Goal: Task Accomplishment & Management: Manage account settings

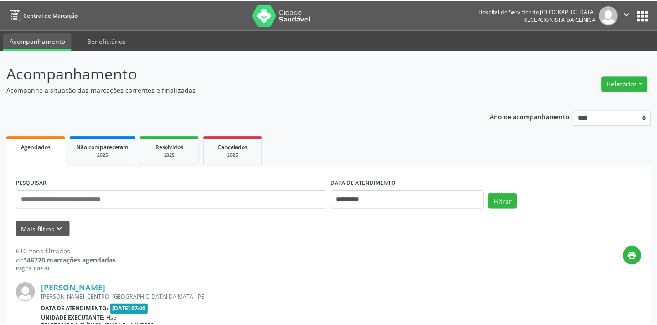
scroll to position [40, 0]
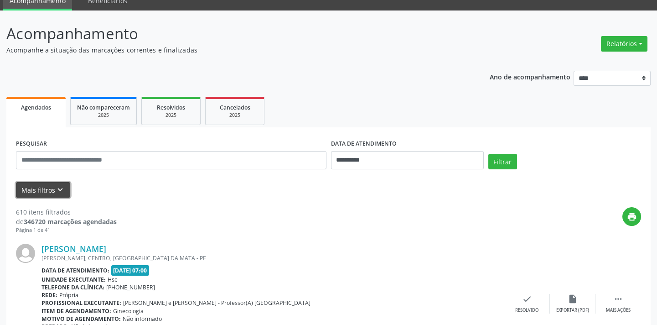
click at [46, 190] on button "Mais filtros keyboard_arrow_down" at bounding box center [43, 190] width 54 height 16
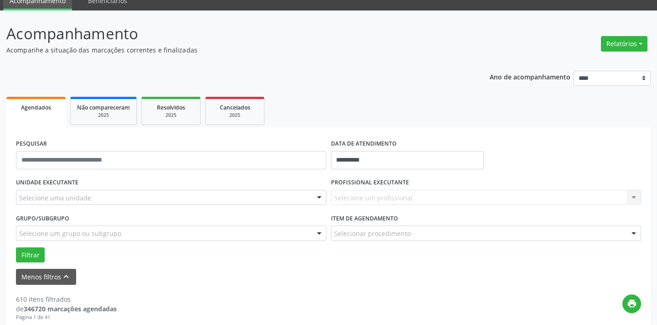
click at [301, 199] on div "Selecione uma unidade" at bounding box center [171, 198] width 311 height 16
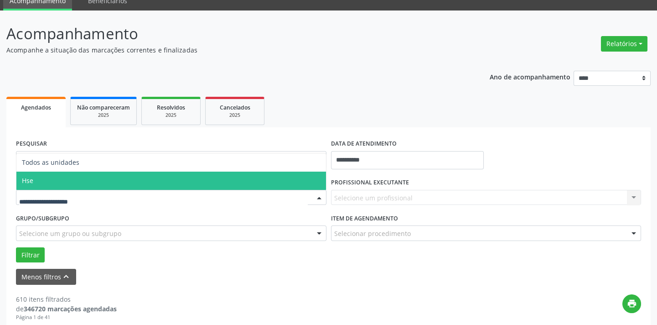
click at [279, 186] on span "Hse" at bounding box center [171, 181] width 310 height 18
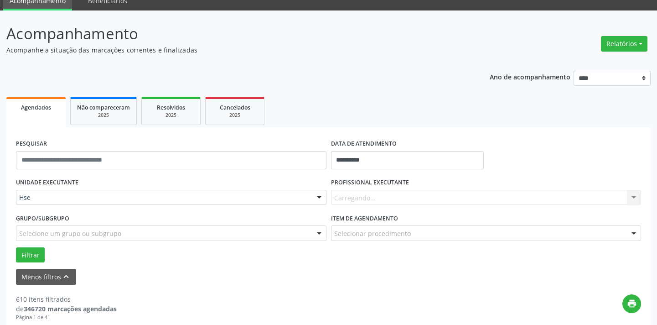
click at [397, 204] on div "Carregando... Nenhum resultado encontrado para: " " Não há nenhuma opção para s…" at bounding box center [486, 198] width 311 height 16
click at [444, 228] on div "Selecionar procedimento" at bounding box center [486, 233] width 311 height 16
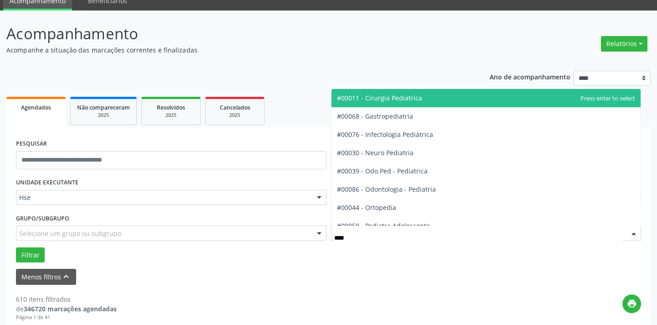
type input "*****"
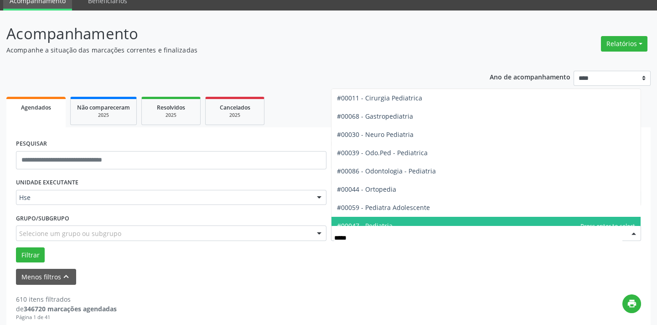
click at [440, 219] on span "#00047 - Pediatria" at bounding box center [487, 226] width 310 height 18
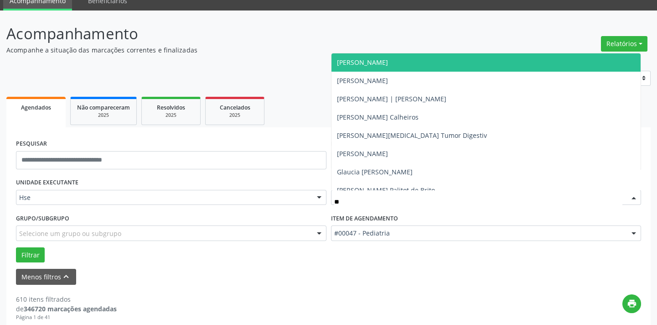
type input "***"
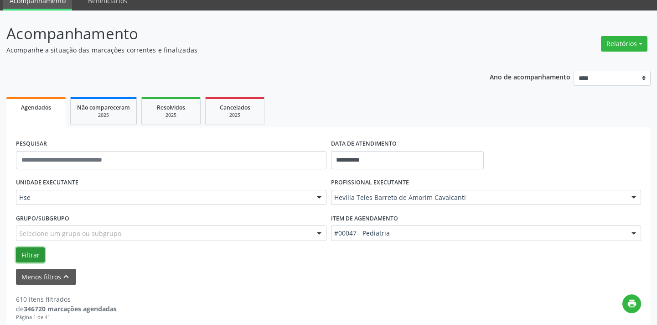
click at [23, 251] on button "Filtrar" at bounding box center [30, 255] width 29 height 16
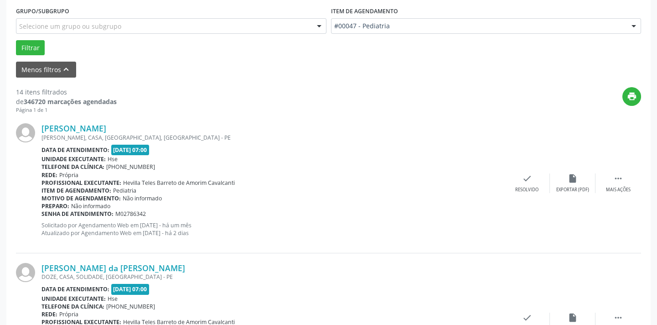
scroll to position [1187, 0]
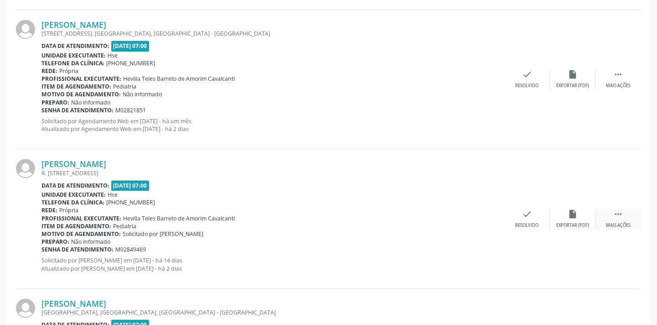
click at [629, 219] on div " Mais ações" at bounding box center [619, 219] width 46 height 20
click at [573, 213] on icon "alarm_off" at bounding box center [573, 214] width 10 height 10
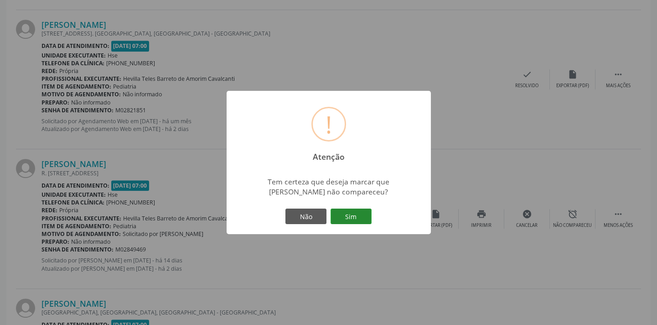
click at [362, 219] on button "Sim" at bounding box center [351, 216] width 41 height 16
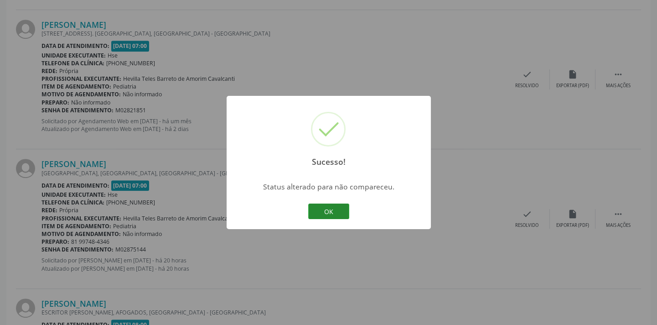
click at [345, 209] on button "OK" at bounding box center [328, 211] width 41 height 16
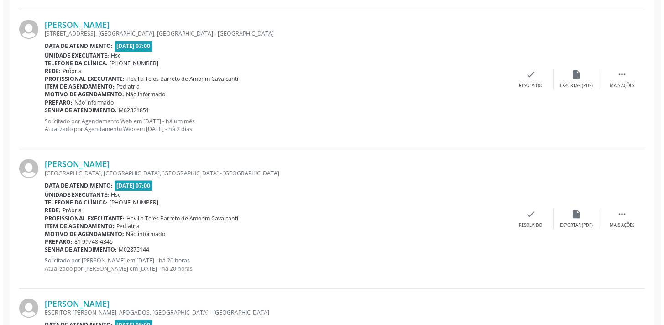
scroll to position [908, 0]
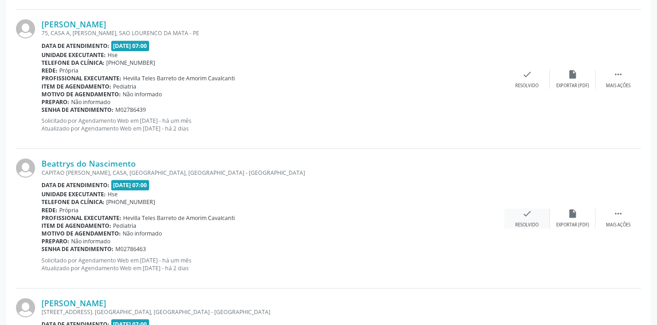
click at [526, 213] on icon "check" at bounding box center [527, 213] width 10 height 10
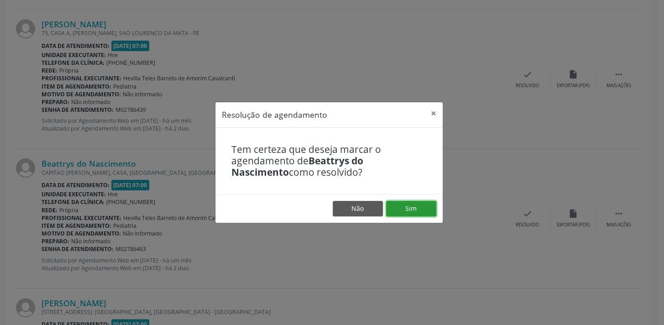
click at [418, 202] on button "Sim" at bounding box center [411, 209] width 50 height 16
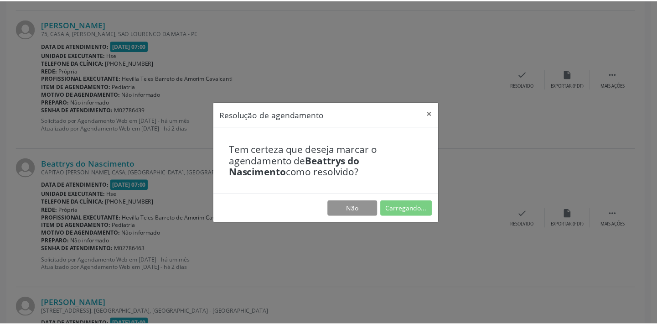
scroll to position [63, 0]
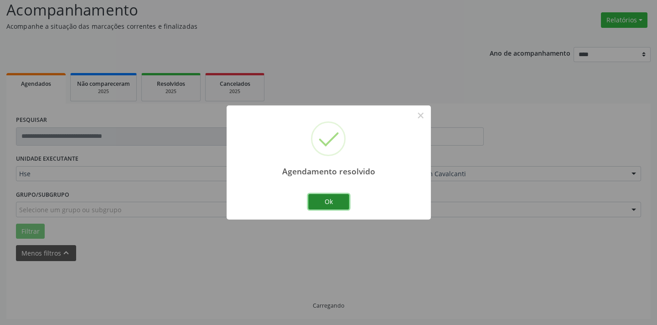
click at [346, 198] on button "Ok" at bounding box center [328, 202] width 41 height 16
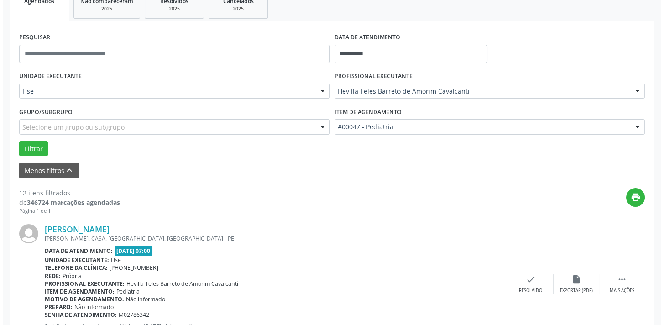
scroll to position [1048, 0]
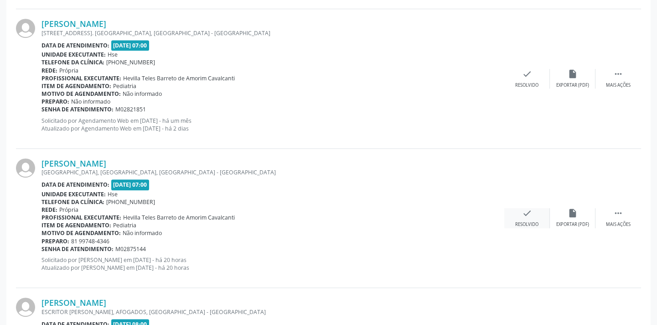
click at [528, 209] on icon "check" at bounding box center [527, 213] width 10 height 10
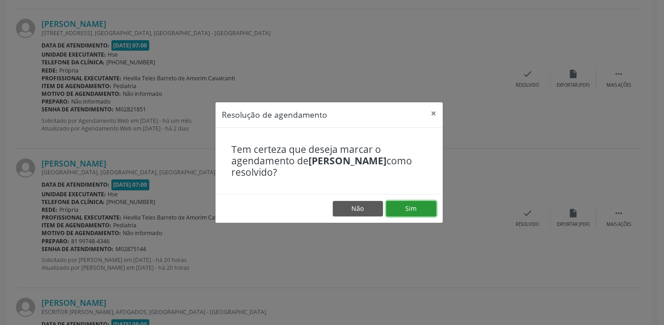
click at [406, 201] on button "Sim" at bounding box center [411, 209] width 50 height 16
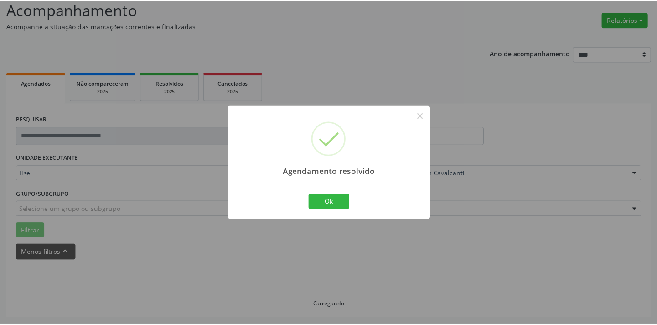
scroll to position [63, 0]
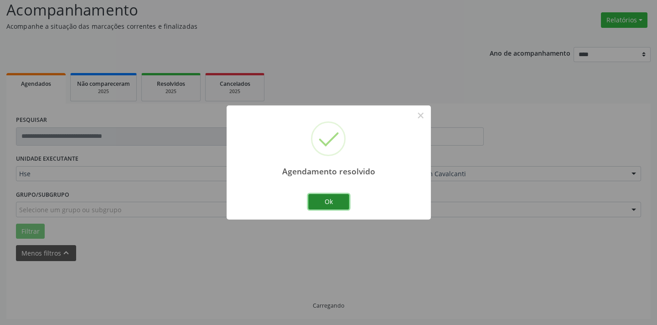
click at [331, 201] on button "Ok" at bounding box center [328, 202] width 41 height 16
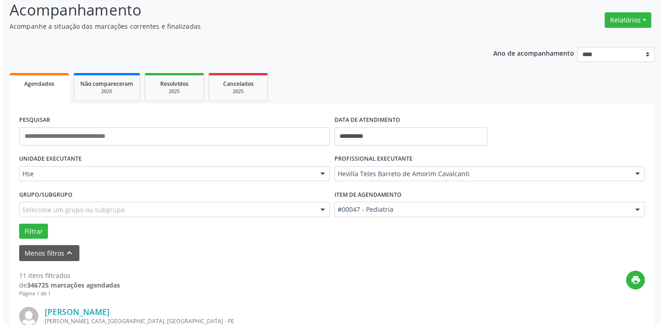
scroll to position [770, 0]
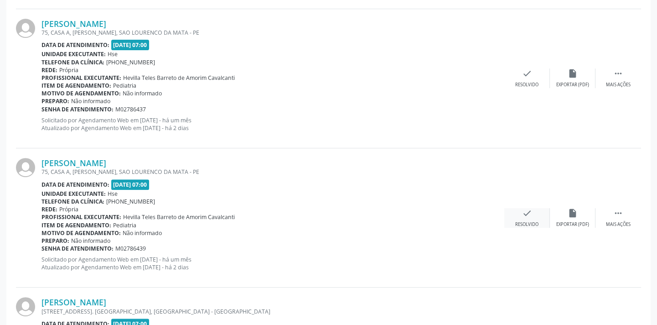
click at [526, 214] on icon "check" at bounding box center [527, 213] width 10 height 10
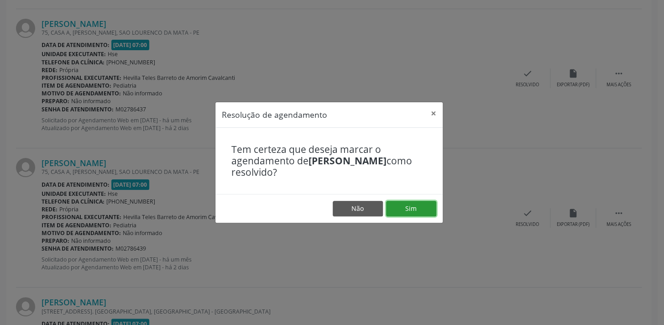
click at [433, 214] on button "Sim" at bounding box center [411, 209] width 50 height 16
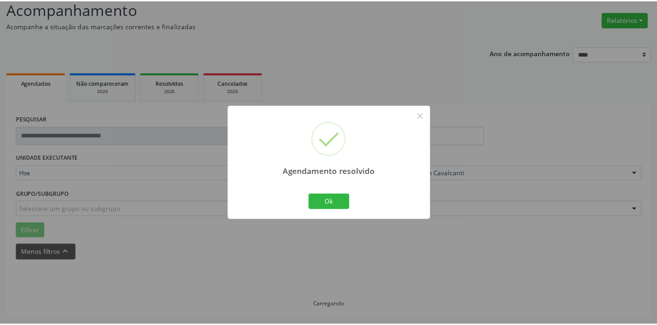
scroll to position [63, 0]
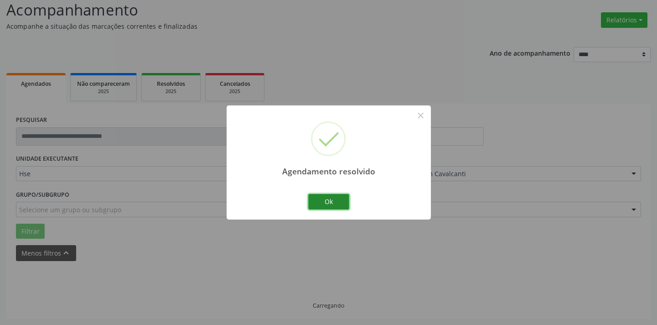
click at [329, 202] on button "Ok" at bounding box center [328, 202] width 41 height 16
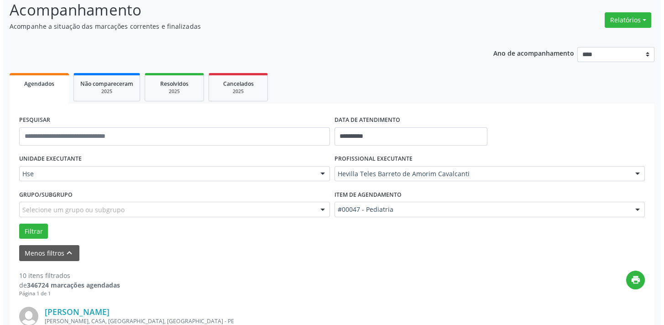
scroll to position [630, 0]
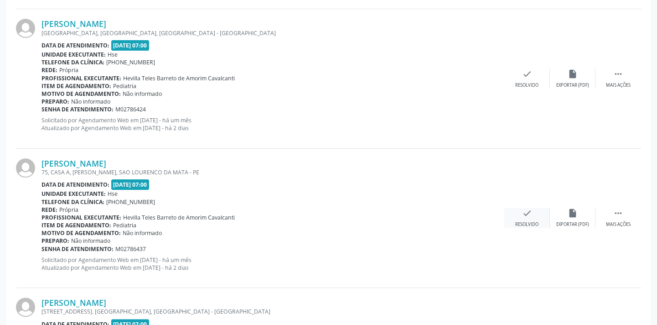
click at [531, 217] on div "check Resolvido" at bounding box center [528, 218] width 46 height 20
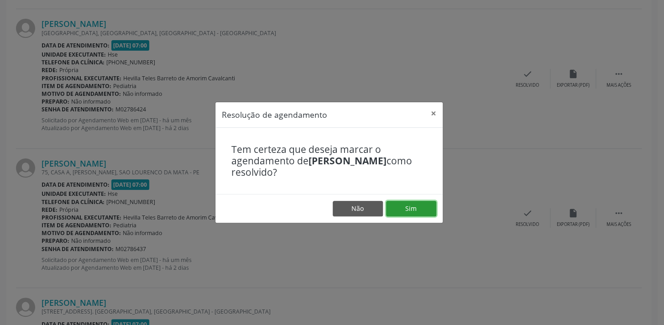
click at [407, 209] on button "Sim" at bounding box center [411, 209] width 50 height 16
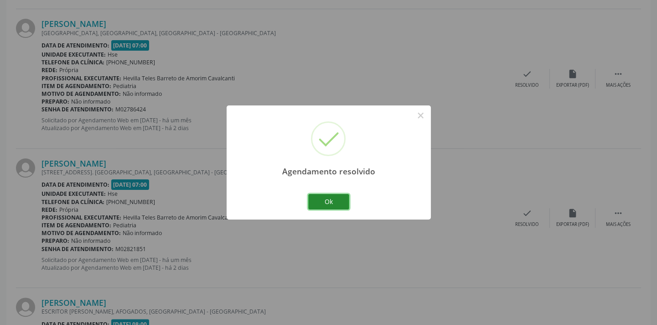
click at [336, 205] on button "Ok" at bounding box center [328, 202] width 41 height 16
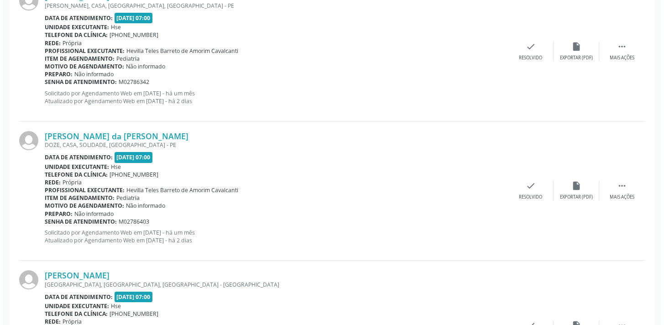
scroll to position [420, 0]
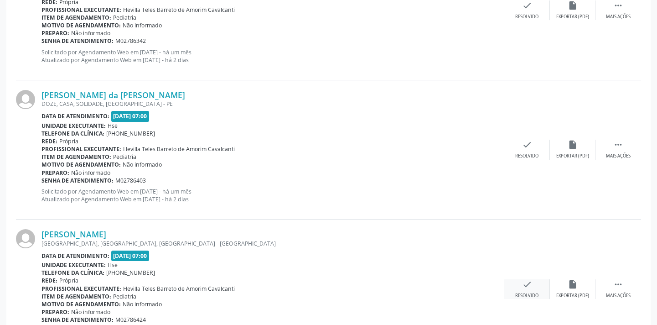
click at [523, 281] on icon "check" at bounding box center [527, 284] width 10 height 10
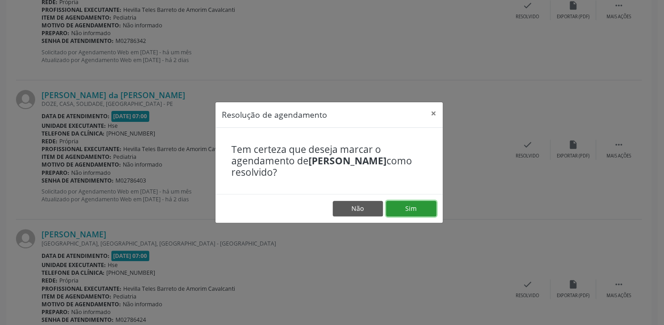
click at [432, 208] on button "Sim" at bounding box center [411, 209] width 50 height 16
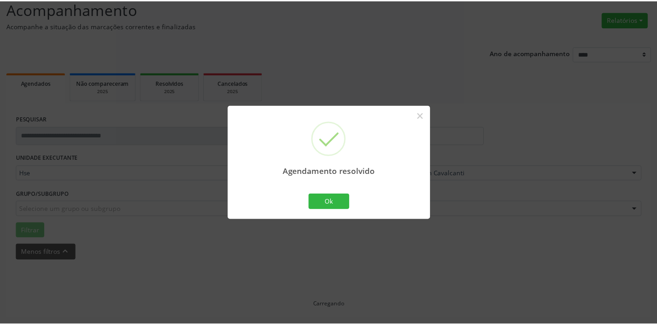
scroll to position [63, 0]
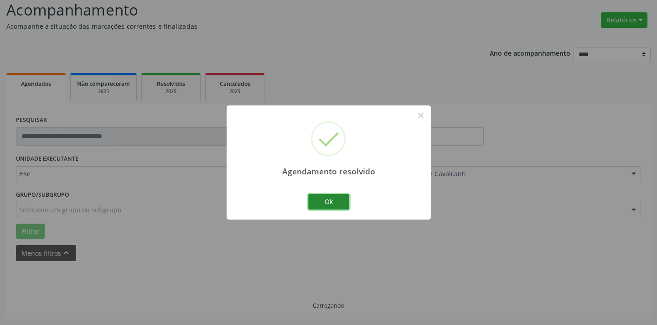
click at [335, 202] on button "Ok" at bounding box center [328, 202] width 41 height 16
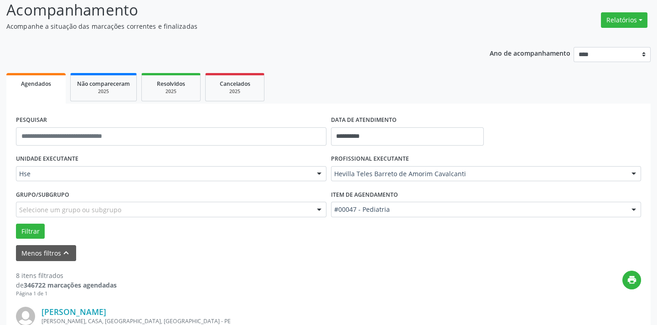
scroll to position [352, 0]
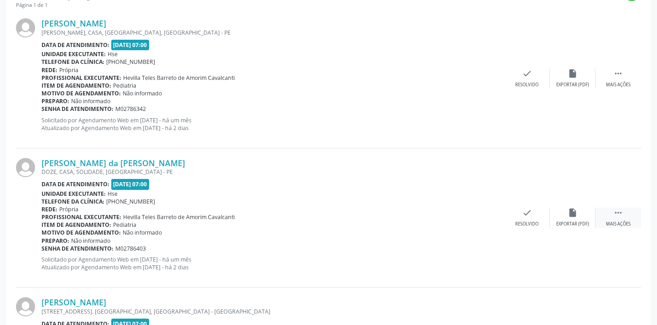
click at [614, 208] on icon "" at bounding box center [619, 213] width 10 height 10
click at [579, 209] on div "alarm_off Não compareceu" at bounding box center [573, 218] width 46 height 20
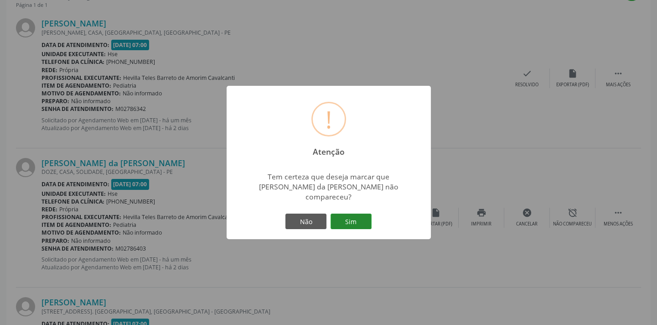
click at [363, 214] on button "Sim" at bounding box center [351, 222] width 41 height 16
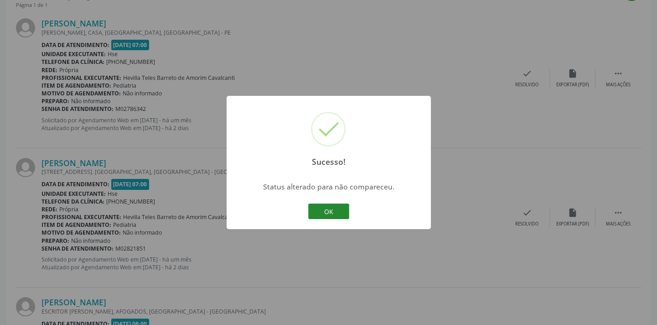
click at [345, 213] on button "OK" at bounding box center [328, 211] width 41 height 16
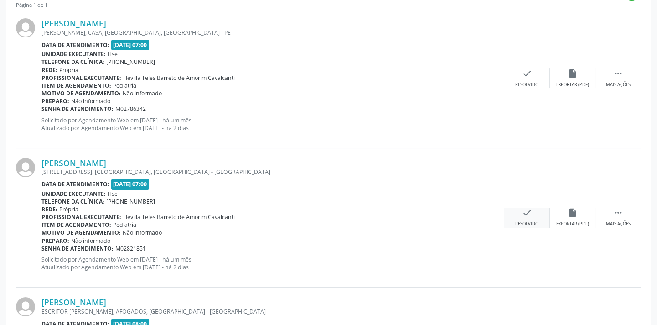
click at [533, 209] on div "check Resolvido" at bounding box center [528, 218] width 46 height 20
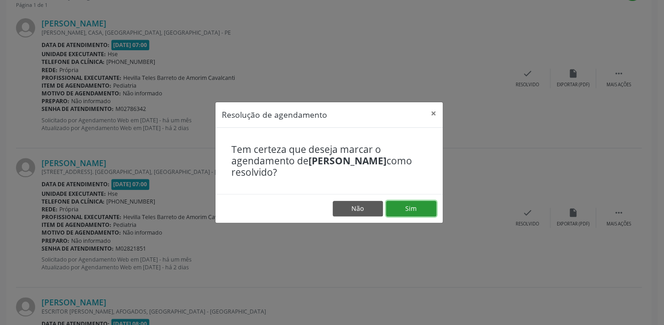
click at [393, 202] on button "Sim" at bounding box center [411, 209] width 50 height 16
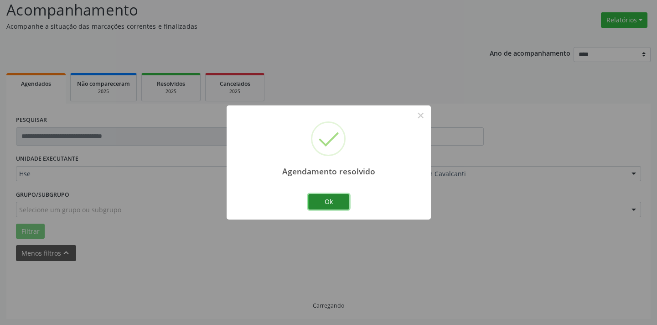
scroll to position [73, 0]
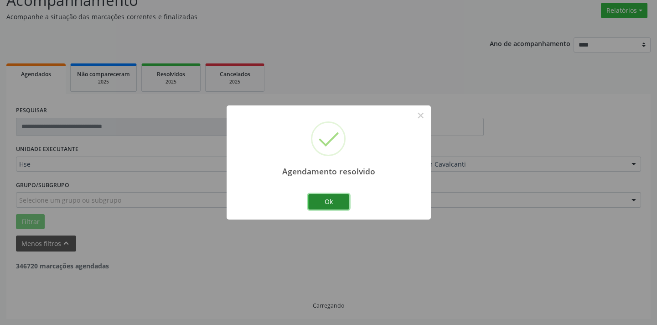
click at [339, 198] on button "Ok" at bounding box center [328, 202] width 41 height 16
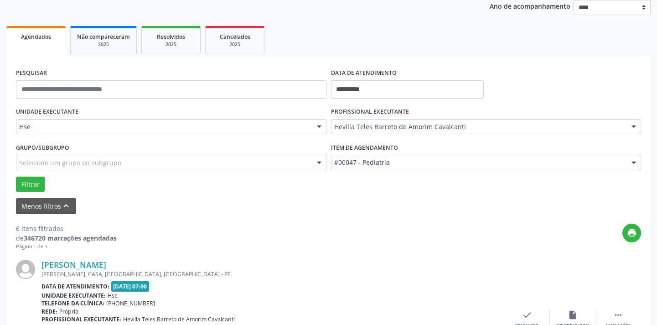
scroll to position [156, 0]
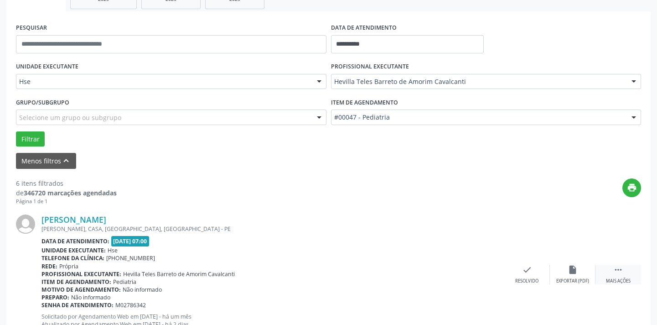
click at [625, 275] on div " Mais ações" at bounding box center [619, 275] width 46 height 20
click at [565, 265] on div "alarm_off Não compareceu" at bounding box center [573, 275] width 46 height 20
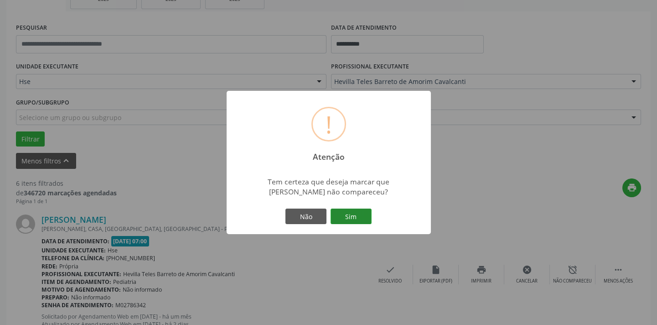
click at [347, 218] on button "Sim" at bounding box center [351, 216] width 41 height 16
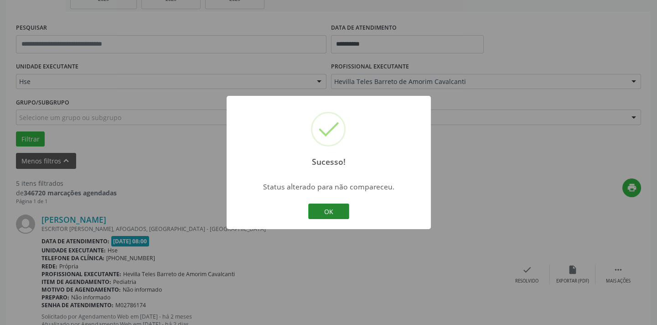
click at [342, 213] on button "OK" at bounding box center [328, 211] width 41 height 16
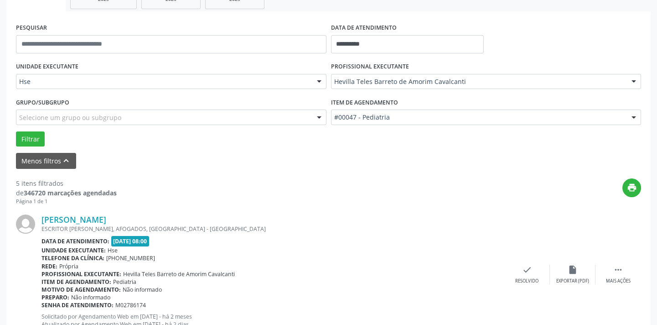
scroll to position [352, 0]
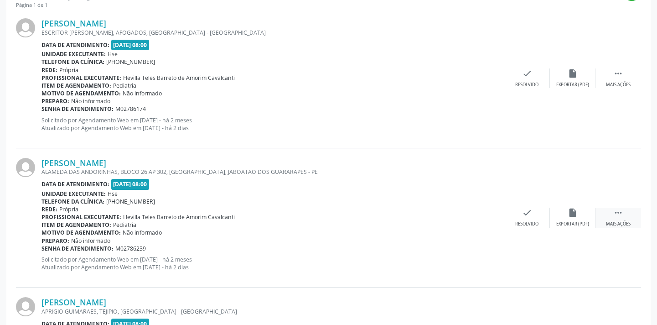
click at [623, 223] on div "Mais ações" at bounding box center [618, 224] width 25 height 6
click at [571, 211] on icon "alarm_off" at bounding box center [573, 213] width 10 height 10
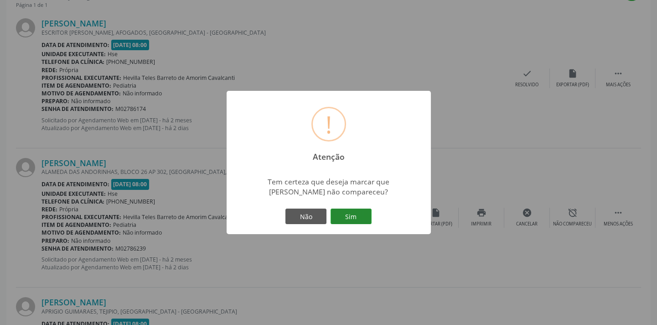
click at [366, 211] on button "Sim" at bounding box center [351, 216] width 41 height 16
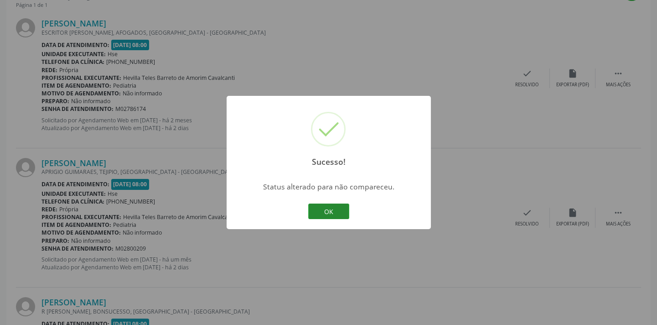
click at [346, 210] on button "OK" at bounding box center [328, 211] width 41 height 16
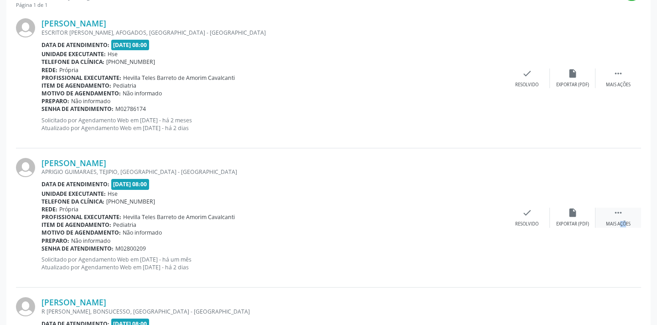
drag, startPoint x: 610, startPoint y: 222, endPoint x: 604, endPoint y: 221, distance: 5.9
click at [613, 221] on div "Mais ações" at bounding box center [618, 224] width 25 height 6
click at [563, 215] on div "alarm_off Não compareceu" at bounding box center [573, 218] width 46 height 20
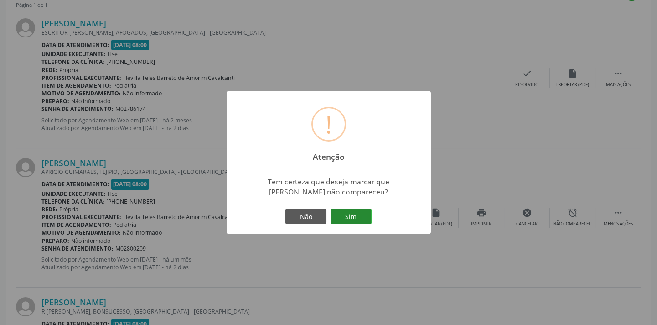
click at [344, 209] on button "Sim" at bounding box center [351, 216] width 41 height 16
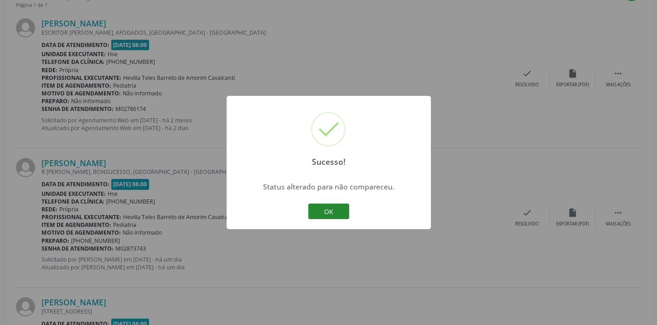
click at [331, 209] on button "OK" at bounding box center [328, 211] width 41 height 16
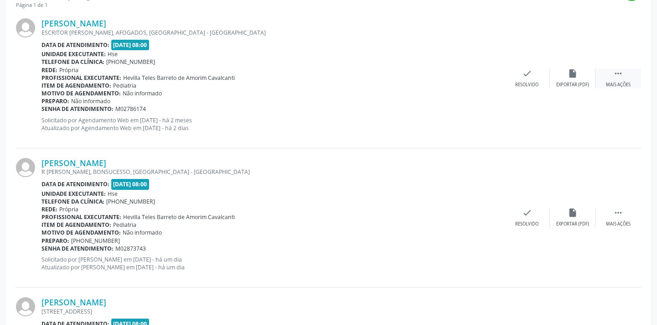
click at [610, 72] on div " Mais ações" at bounding box center [619, 78] width 46 height 20
click at [564, 76] on div "alarm_off Não compareceu" at bounding box center [573, 78] width 46 height 20
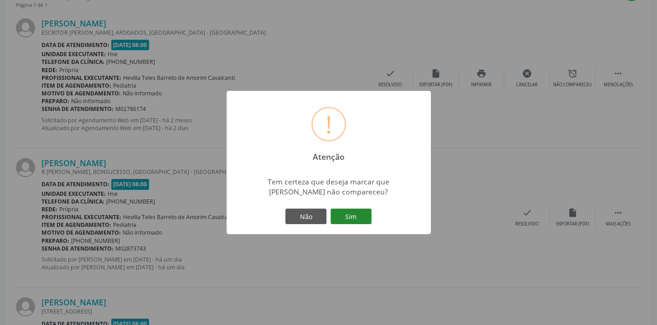
click at [360, 219] on button "Sim" at bounding box center [351, 216] width 41 height 16
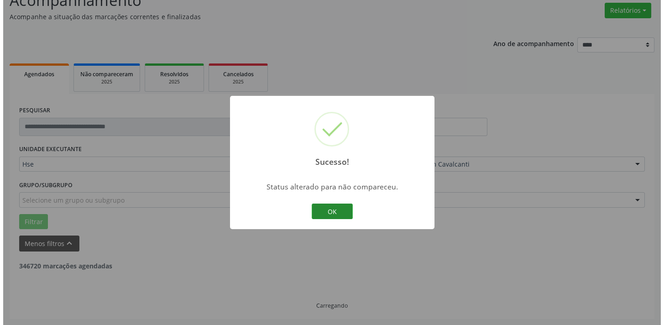
scroll to position [329, 0]
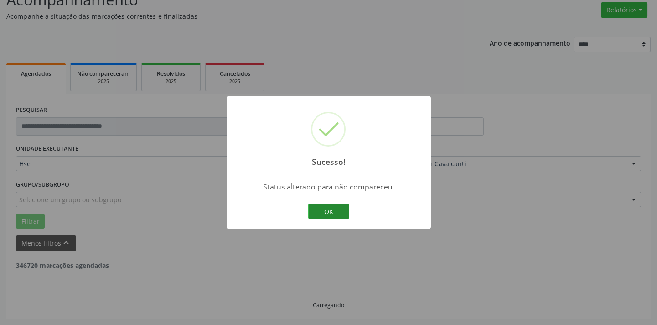
click at [338, 209] on button "OK" at bounding box center [328, 211] width 41 height 16
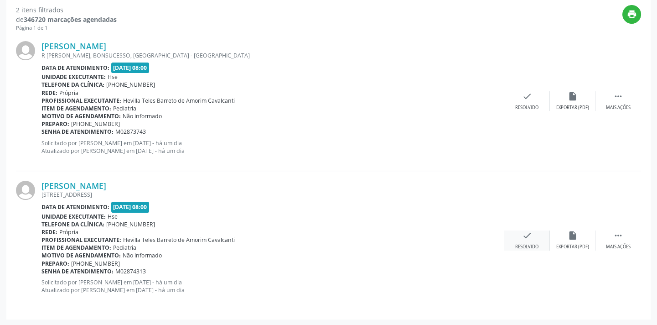
click at [534, 238] on div "check Resolvido" at bounding box center [528, 240] width 46 height 20
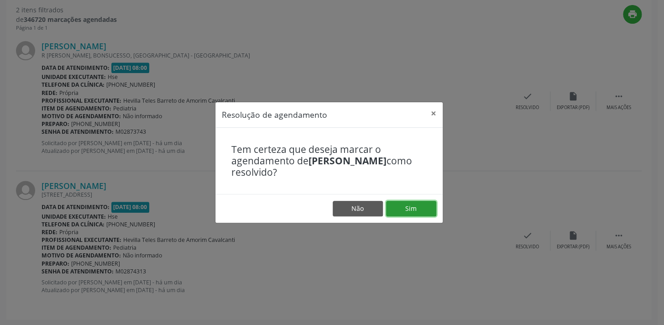
click at [422, 203] on button "Sim" at bounding box center [411, 209] width 50 height 16
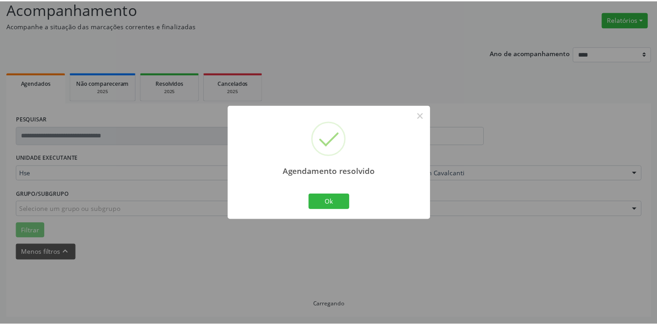
scroll to position [63, 0]
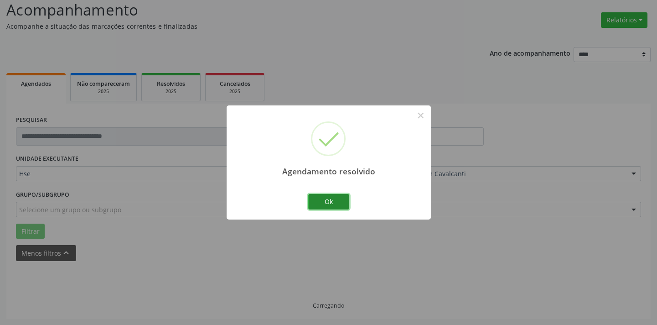
click at [347, 203] on button "Ok" at bounding box center [328, 202] width 41 height 16
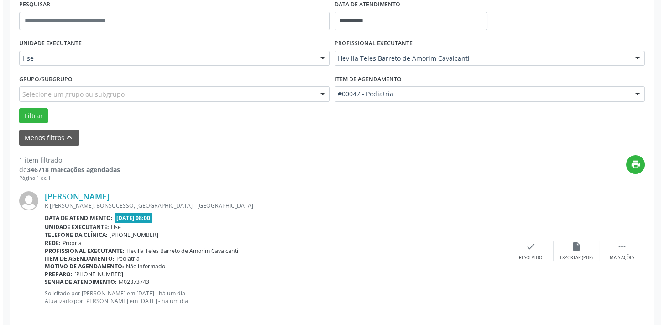
scroll to position [187, 0]
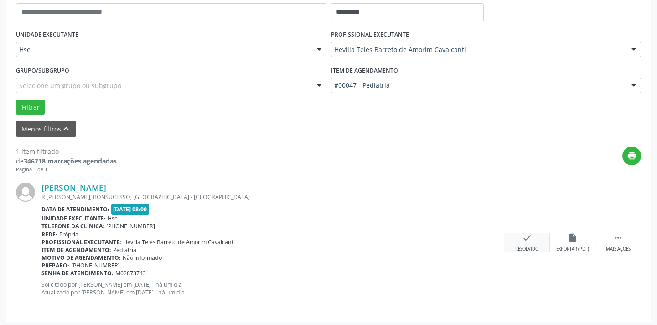
click at [523, 235] on icon "check" at bounding box center [527, 238] width 10 height 10
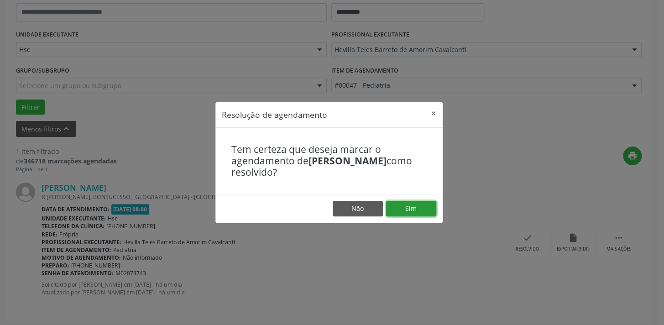
click at [403, 211] on button "Sim" at bounding box center [411, 209] width 50 height 16
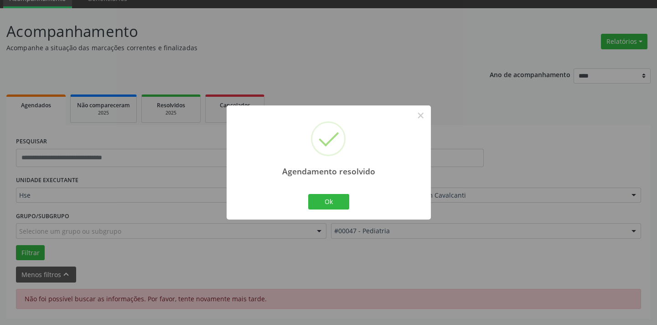
scroll to position [41, 0]
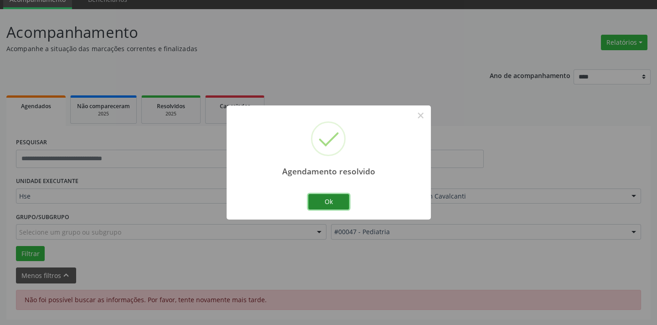
click at [324, 204] on button "Ok" at bounding box center [328, 202] width 41 height 16
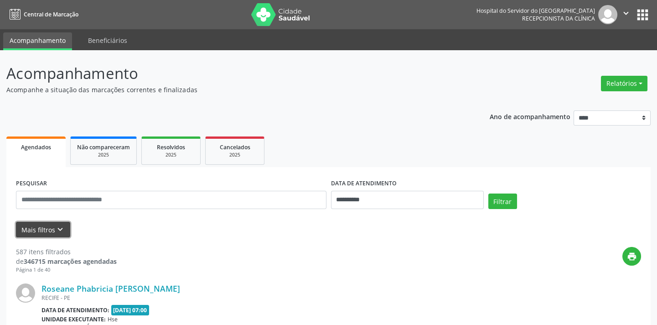
click at [62, 224] on icon "keyboard_arrow_down" at bounding box center [60, 229] width 10 height 10
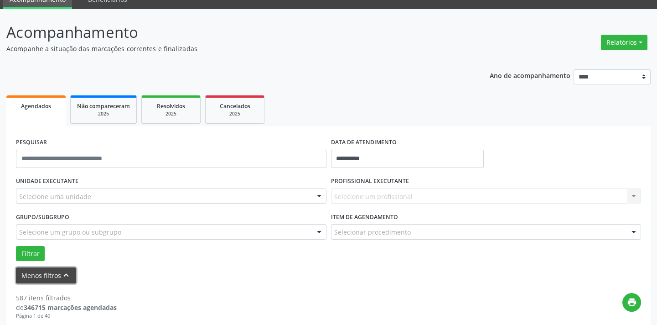
scroll to position [41, 0]
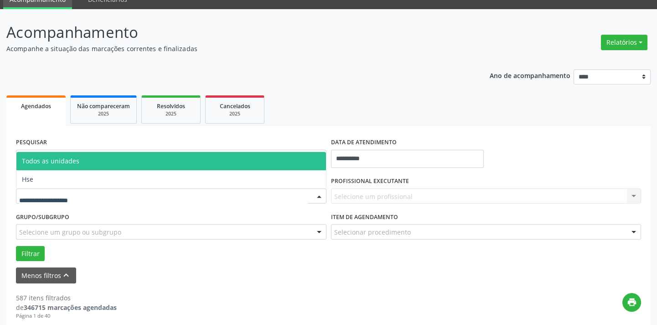
drag, startPoint x: 300, startPoint y: 196, endPoint x: 289, endPoint y: 199, distance: 11.1
click at [298, 198] on div at bounding box center [171, 196] width 311 height 16
drag, startPoint x: 249, startPoint y: 161, endPoint x: 246, endPoint y: 177, distance: 17.2
click at [246, 175] on ul "Todos as unidades Hse Nenhum resultado encontrado para: " " Não há nenhuma opçã…" at bounding box center [171, 170] width 310 height 36
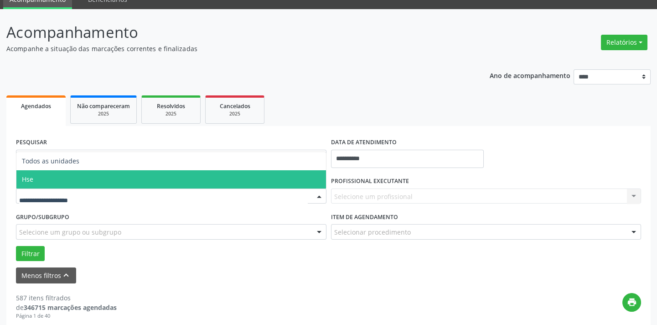
click at [246, 177] on span "Hse" at bounding box center [171, 179] width 310 height 18
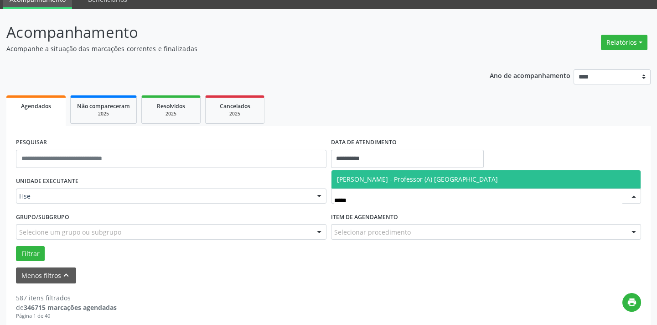
type input "******"
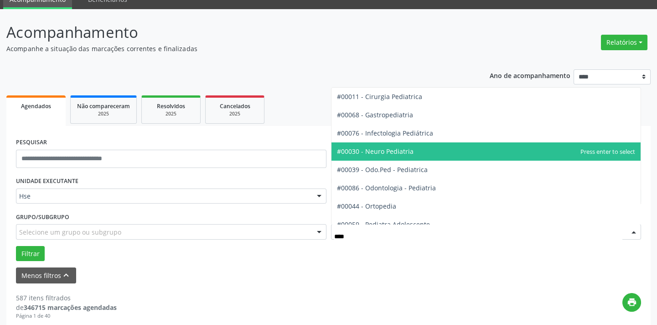
type input "*****"
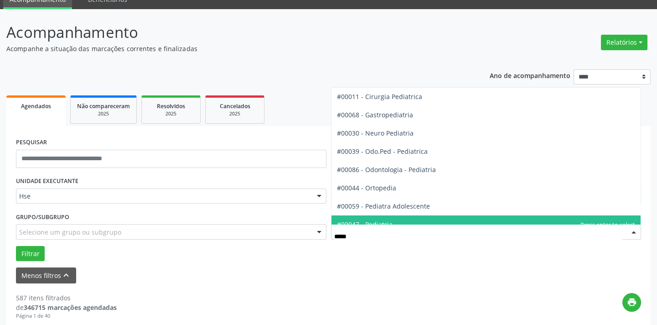
click at [378, 215] on span "#00047 - Pediatria" at bounding box center [487, 224] width 310 height 18
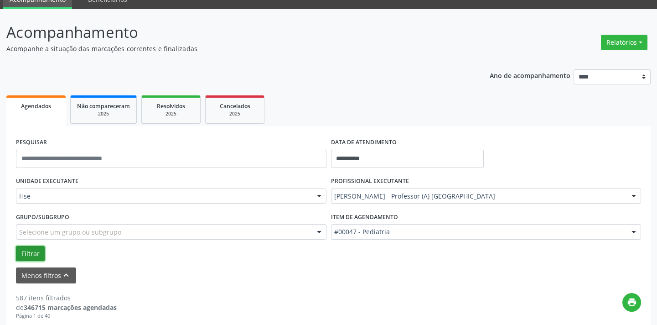
click at [32, 247] on button "Filtrar" at bounding box center [30, 254] width 29 height 16
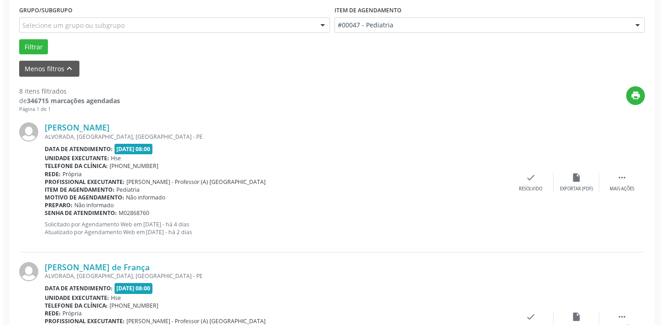
scroll to position [249, 0]
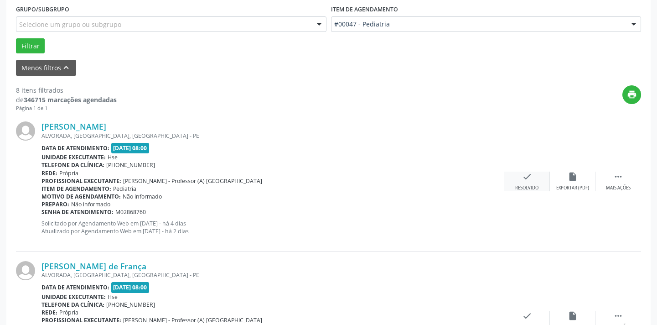
click at [521, 173] on div "check Resolvido" at bounding box center [528, 182] width 46 height 20
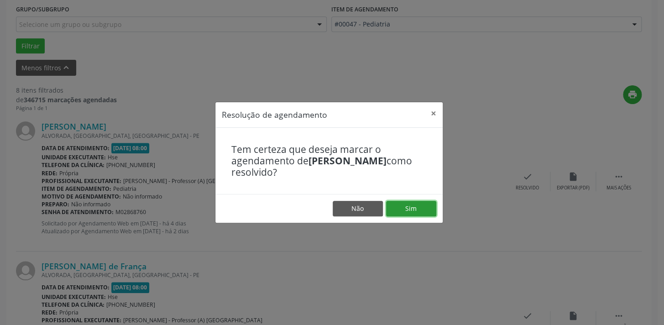
click at [395, 204] on button "Sim" at bounding box center [411, 209] width 50 height 16
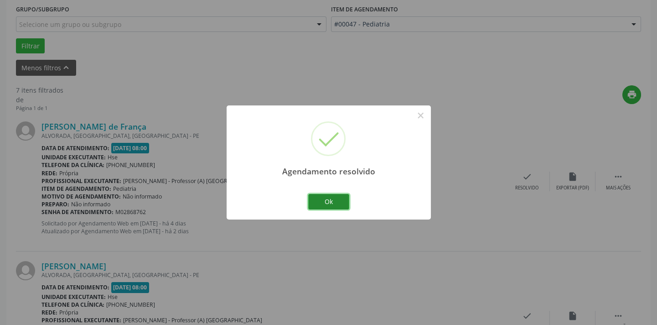
click at [326, 203] on button "Ok" at bounding box center [328, 202] width 41 height 16
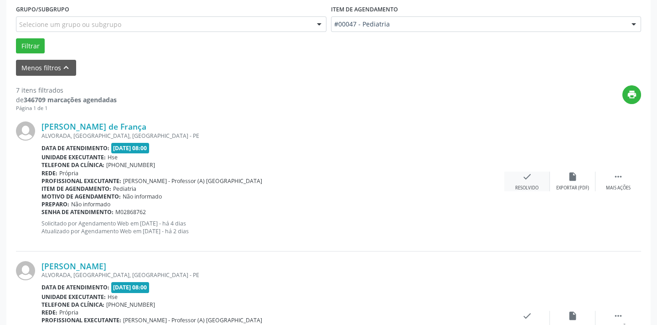
click at [526, 175] on icon "check" at bounding box center [527, 177] width 10 height 10
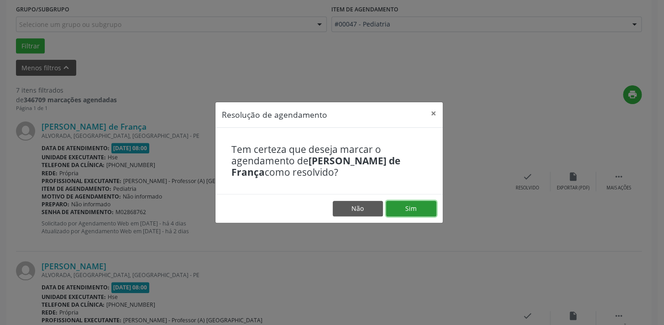
click at [409, 203] on button "Sim" at bounding box center [411, 209] width 50 height 16
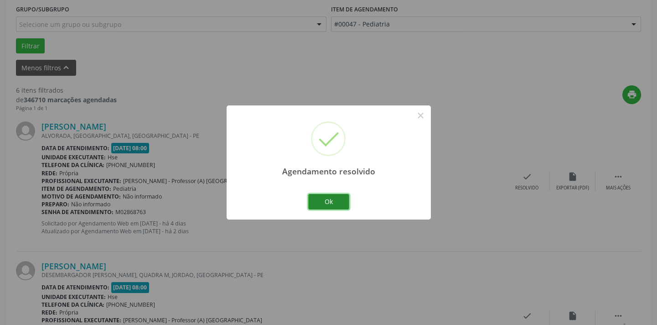
click at [319, 207] on button "Ok" at bounding box center [328, 202] width 41 height 16
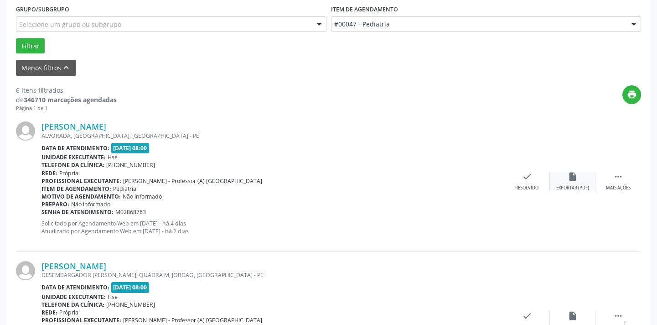
click at [550, 175] on div "insert_drive_file Exportar (PDF)" at bounding box center [573, 182] width 46 height 20
click at [519, 175] on div "check Resolvido" at bounding box center [528, 182] width 46 height 20
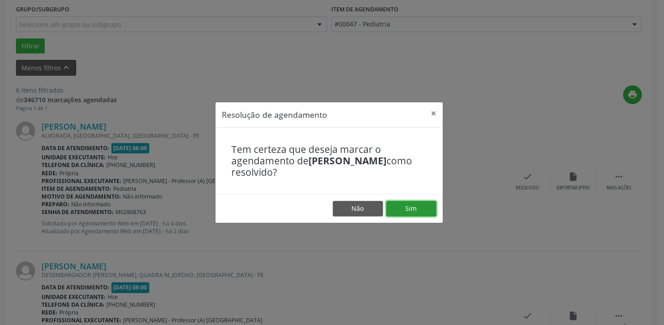
click at [408, 206] on button "Sim" at bounding box center [411, 209] width 50 height 16
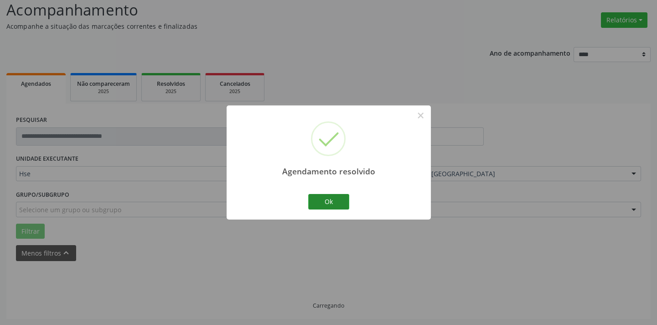
scroll to position [73, 0]
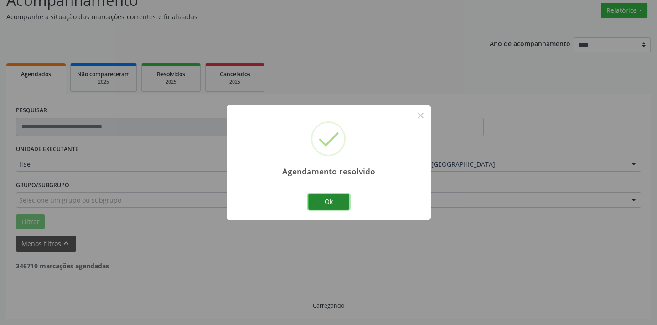
click at [339, 199] on button "Ok" at bounding box center [328, 202] width 41 height 16
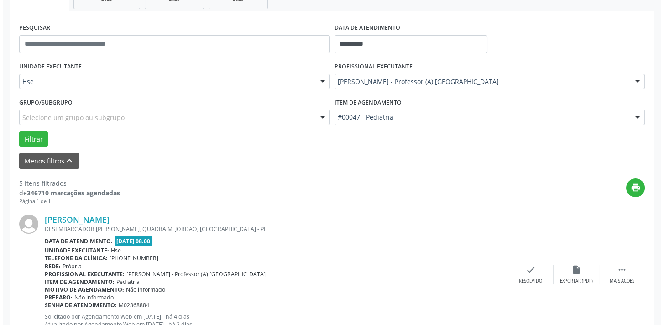
scroll to position [197, 0]
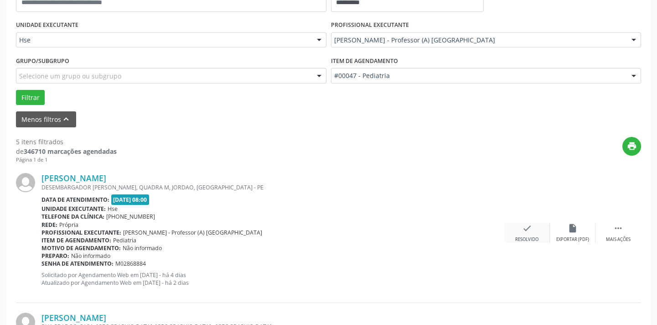
click at [521, 229] on div "check Resolvido" at bounding box center [528, 233] width 46 height 20
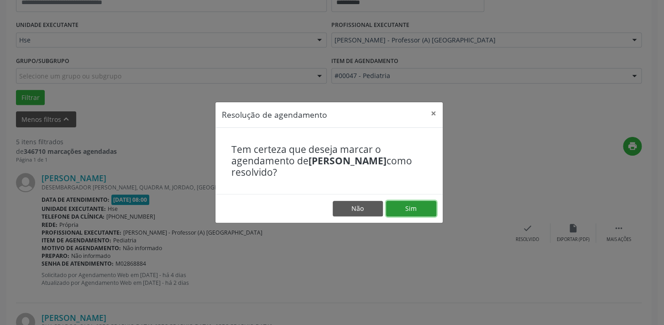
click at [410, 207] on button "Sim" at bounding box center [411, 209] width 50 height 16
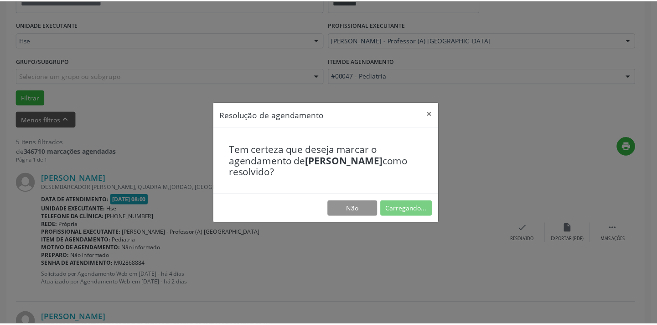
scroll to position [63, 0]
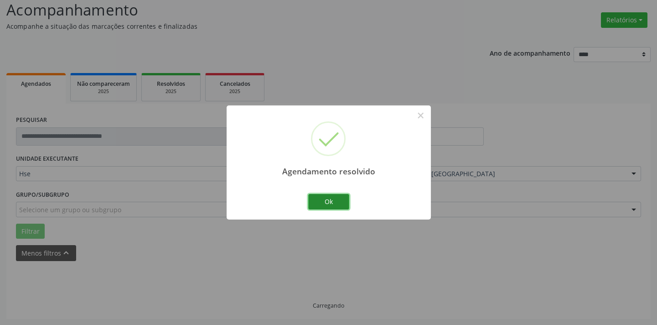
click at [338, 205] on button "Ok" at bounding box center [328, 202] width 41 height 16
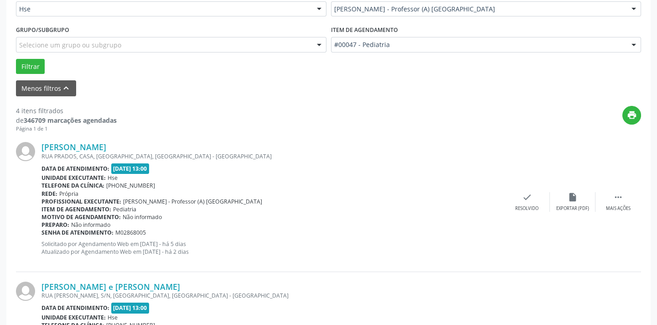
scroll to position [229, 0]
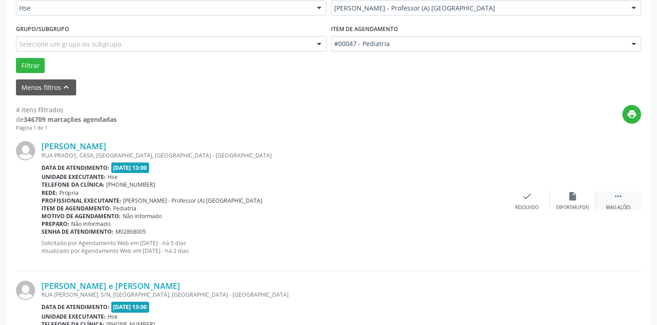
click at [611, 198] on div " Mais ações" at bounding box center [619, 201] width 46 height 20
click at [582, 198] on div "alarm_off Não compareceu" at bounding box center [573, 201] width 46 height 20
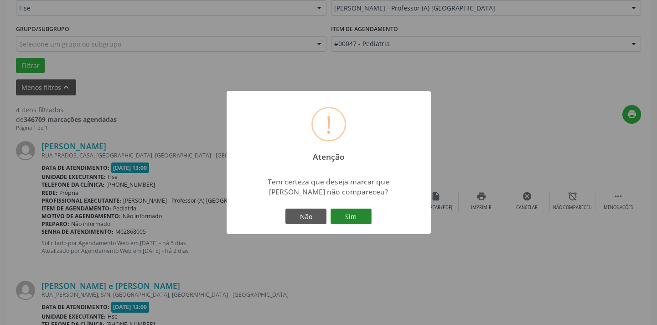
click at [355, 208] on button "Sim" at bounding box center [351, 216] width 41 height 16
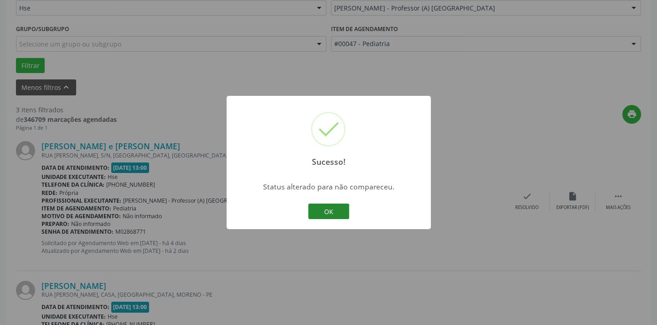
click at [342, 215] on button "OK" at bounding box center [328, 211] width 41 height 16
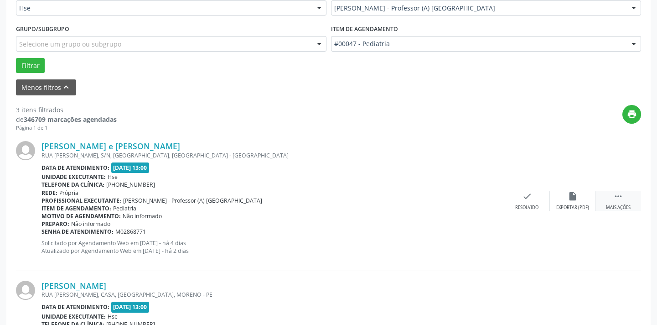
click at [614, 199] on icon "" at bounding box center [619, 196] width 10 height 10
click at [575, 196] on icon "alarm_off" at bounding box center [573, 196] width 10 height 10
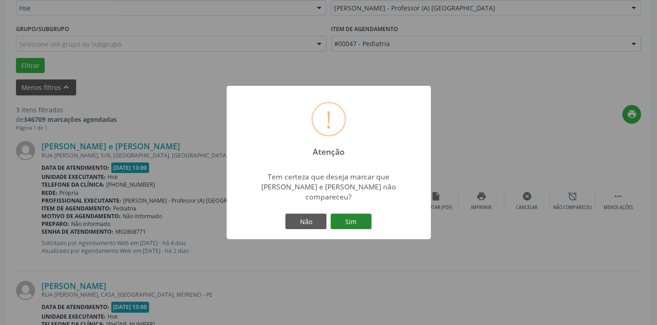
click at [365, 214] on button "Sim" at bounding box center [351, 222] width 41 height 16
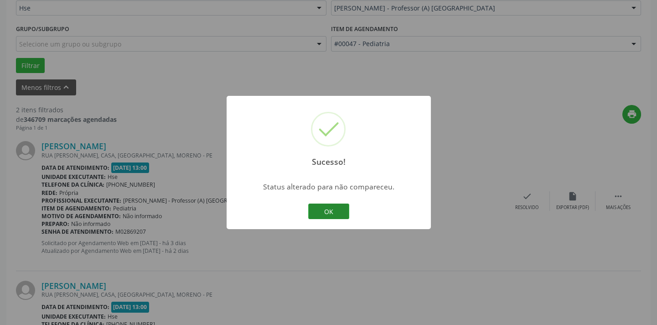
click at [316, 208] on button "OK" at bounding box center [328, 211] width 41 height 16
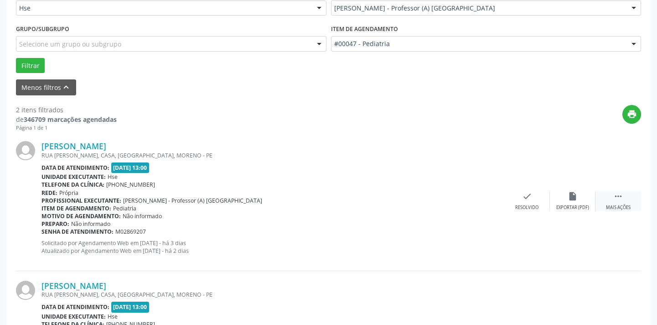
click at [620, 197] on icon "" at bounding box center [619, 196] width 10 height 10
click at [539, 196] on div "cancel Cancelar" at bounding box center [528, 201] width 46 height 20
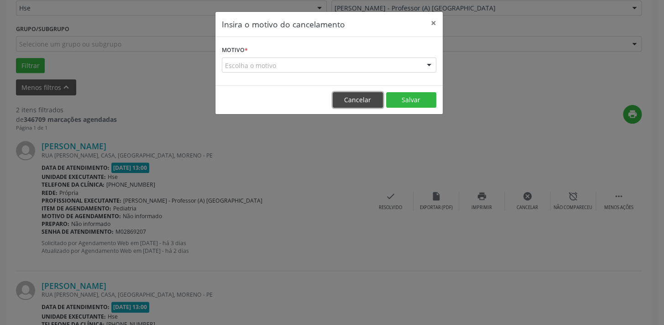
click at [355, 99] on button "Cancelar" at bounding box center [358, 100] width 50 height 16
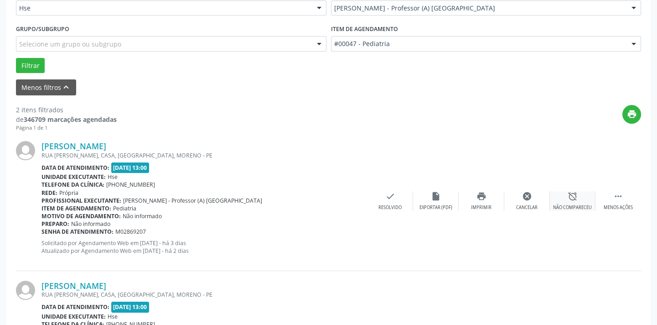
click at [589, 201] on div "alarm_off Não compareceu" at bounding box center [573, 201] width 46 height 20
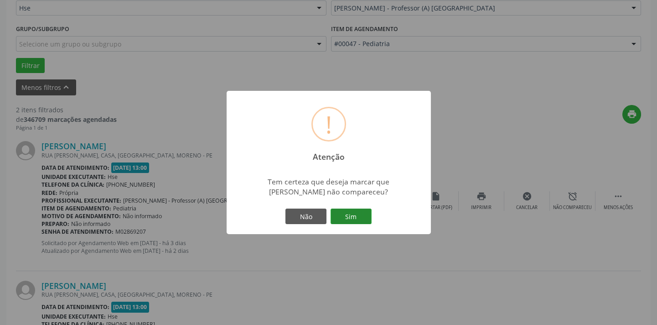
click at [359, 216] on button "Sim" at bounding box center [351, 216] width 41 height 16
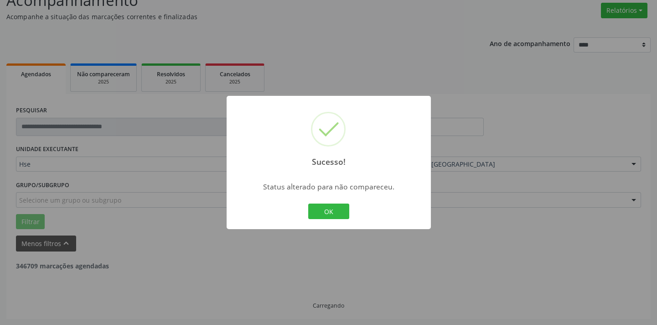
scroll to position [190, 0]
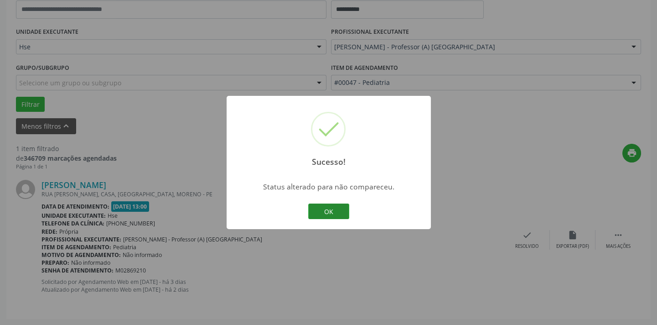
click at [328, 212] on button "OK" at bounding box center [328, 211] width 41 height 16
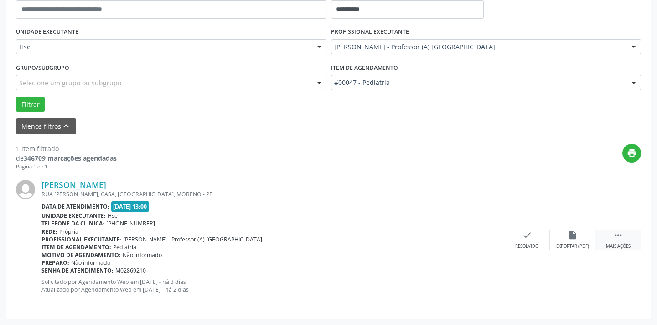
click at [627, 240] on div " Mais ações" at bounding box center [619, 240] width 46 height 20
click at [572, 238] on icon "alarm_off" at bounding box center [573, 235] width 10 height 10
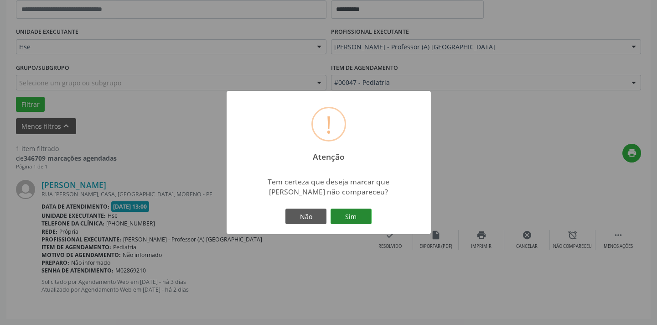
click at [365, 215] on button "Sim" at bounding box center [351, 216] width 41 height 16
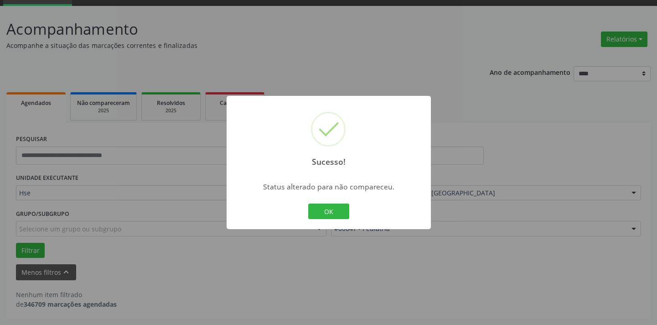
scroll to position [43, 0]
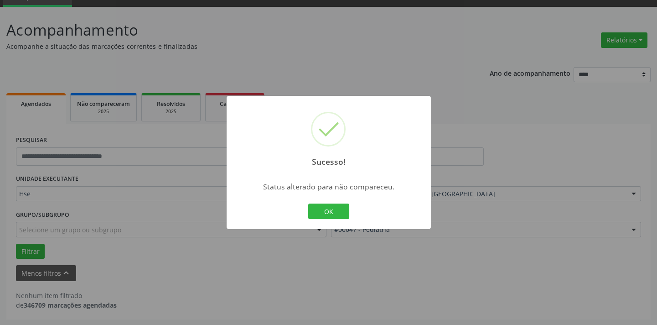
click at [308, 203] on button "OK" at bounding box center [328, 211] width 41 height 16
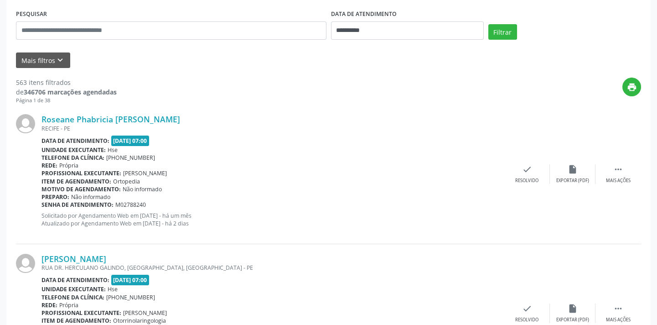
scroll to position [124, 0]
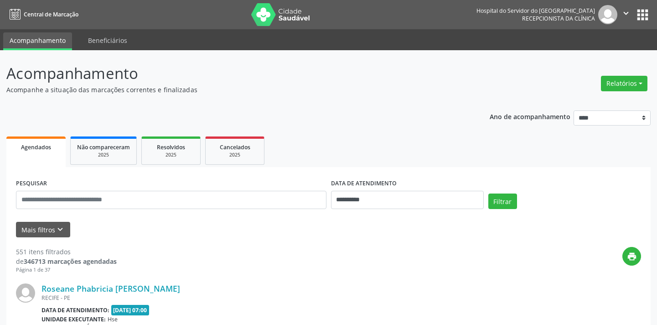
scroll to position [124, 0]
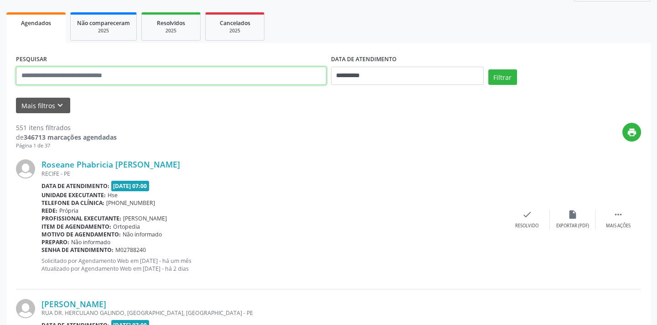
click at [221, 73] on input "text" at bounding box center [171, 76] width 311 height 18
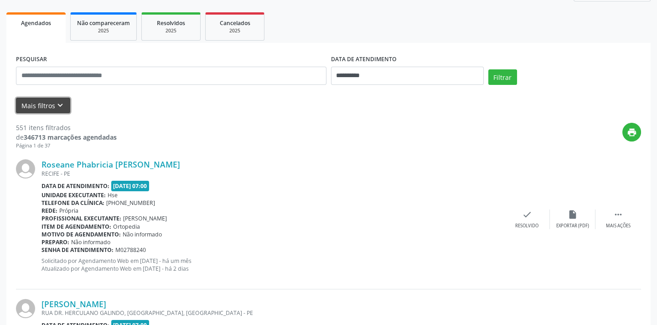
click at [41, 106] on button "Mais filtros keyboard_arrow_down" at bounding box center [43, 106] width 54 height 16
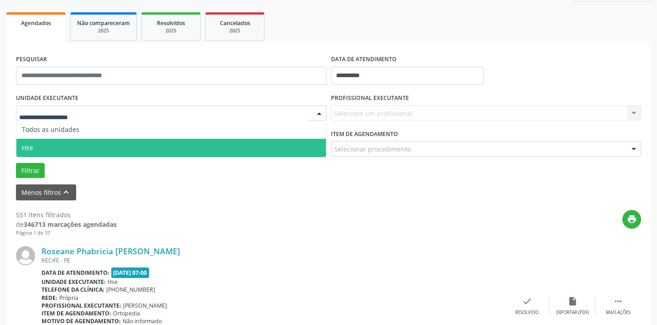
click at [113, 146] on span "Hse" at bounding box center [171, 148] width 310 height 18
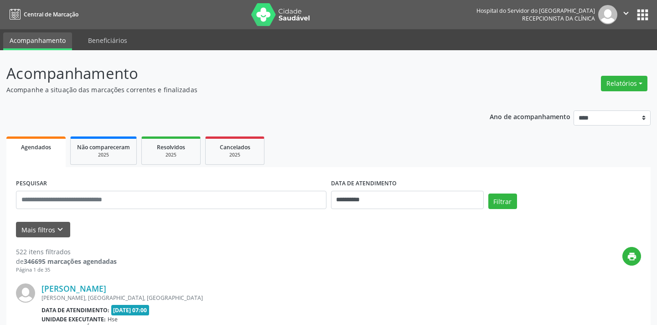
scroll to position [124, 0]
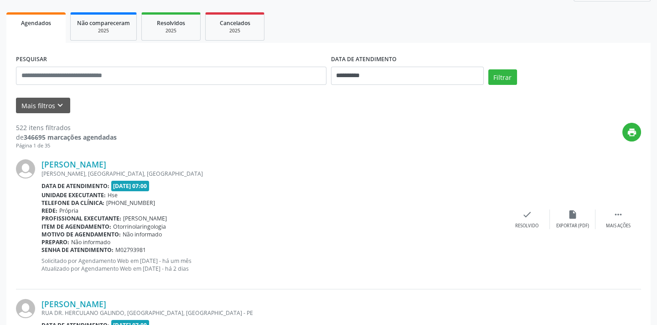
click at [71, 105] on div "Mais filtros keyboard_arrow_down" at bounding box center [329, 106] width 630 height 16
click at [62, 106] on icon "keyboard_arrow_down" at bounding box center [60, 105] width 10 height 10
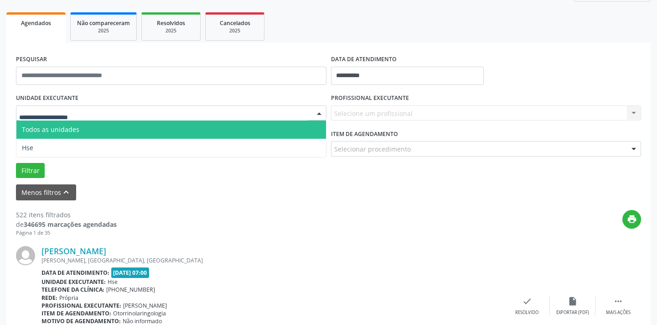
click at [143, 115] on div at bounding box center [171, 113] width 311 height 16
click at [146, 136] on span "Todos as unidades" at bounding box center [171, 129] width 310 height 18
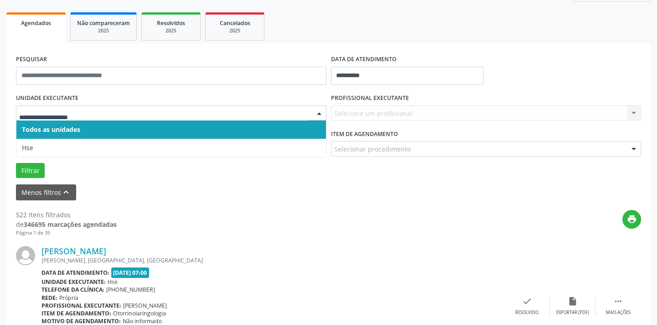
drag, startPoint x: 160, startPoint y: 110, endPoint x: 161, endPoint y: 123, distance: 13.3
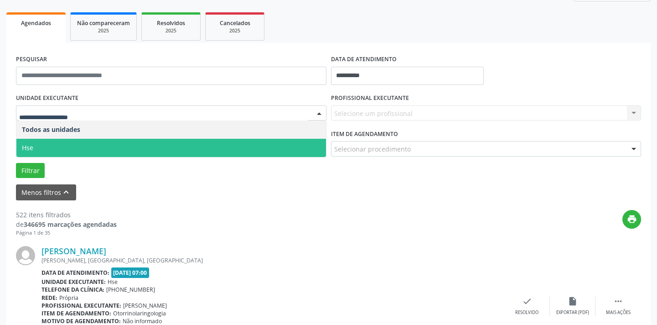
click at [154, 148] on span "Hse" at bounding box center [171, 148] width 310 height 18
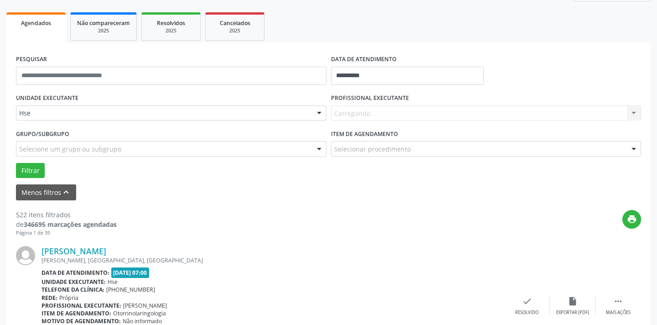
click at [404, 114] on div "Carregando... Nenhum resultado encontrado para: " " Não há nenhuma opção para s…" at bounding box center [486, 113] width 311 height 16
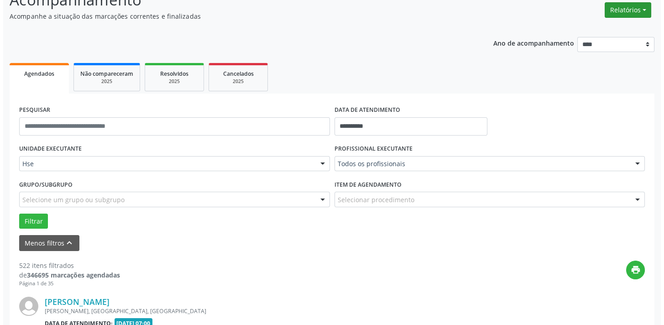
scroll to position [0, 0]
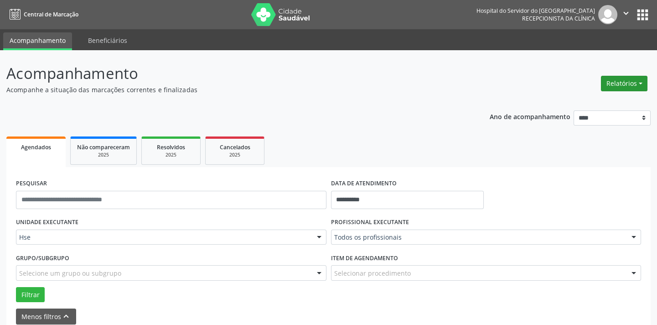
click at [627, 82] on button "Relatórios" at bounding box center [624, 84] width 47 height 16
click at [614, 100] on link "Agendamentos" at bounding box center [599, 102] width 98 height 13
select select "*"
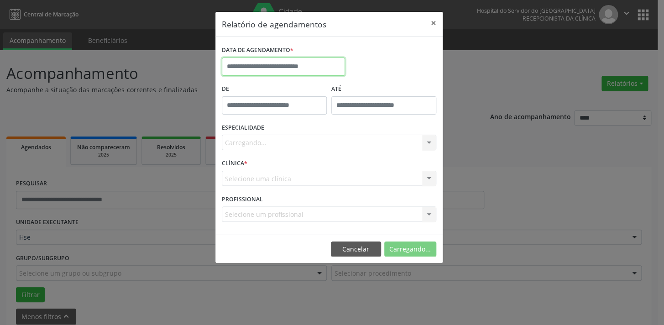
click at [315, 59] on input "text" at bounding box center [283, 66] width 123 height 18
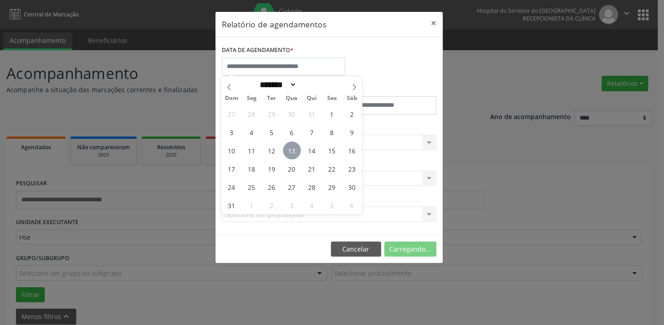
click at [292, 148] on span "13" at bounding box center [292, 150] width 18 height 18
type input "**********"
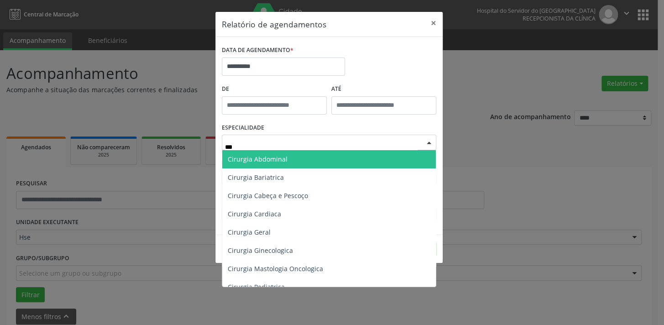
type input "****"
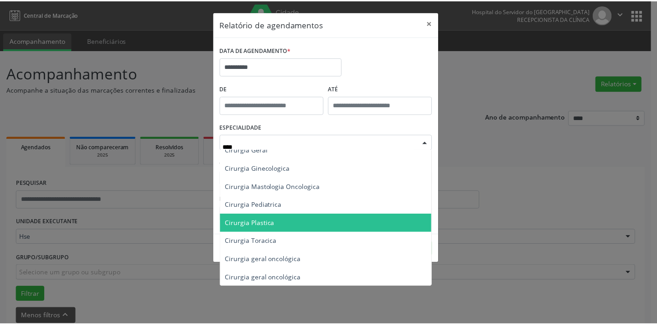
scroll to position [83, 0]
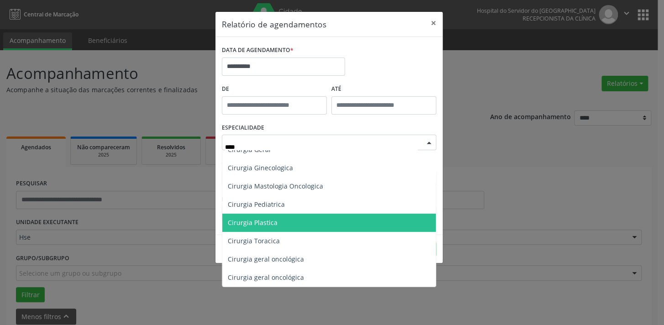
click at [295, 219] on span "Cirurgia Plastica" at bounding box center [329, 223] width 214 height 18
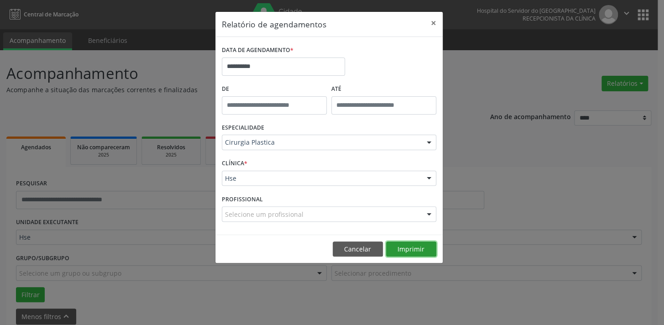
click at [407, 247] on button "Imprimir" at bounding box center [411, 249] width 50 height 16
click at [374, 244] on button "Cancelar" at bounding box center [358, 249] width 50 height 16
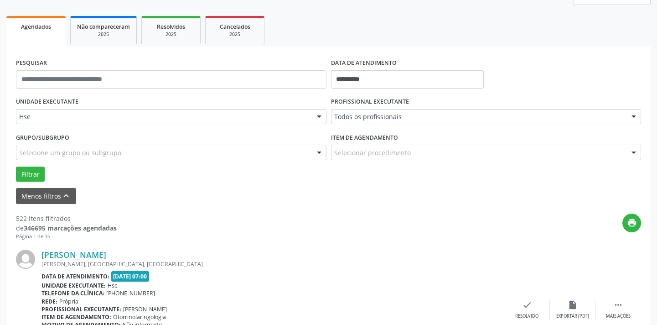
scroll to position [124, 0]
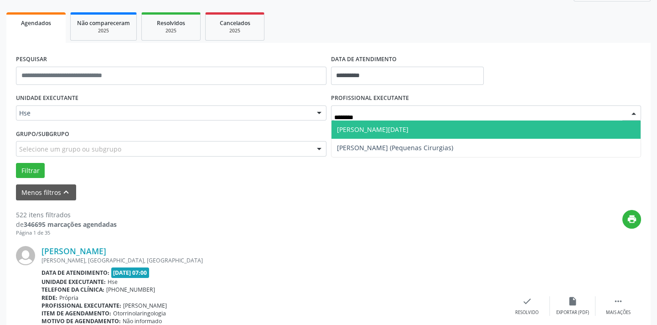
type input "*********"
click at [406, 126] on span "Maria Luiza Lemos Pires Pereira (Pequenas Cirurgias)" at bounding box center [395, 129] width 116 height 9
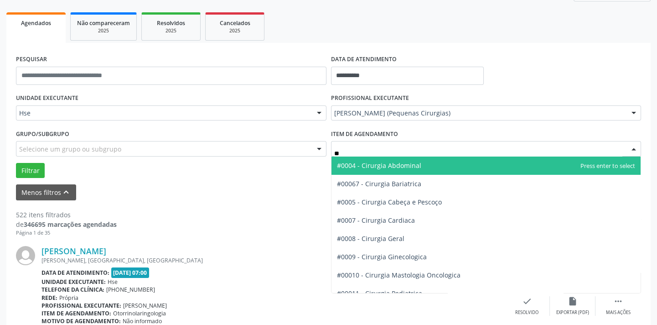
type input "***"
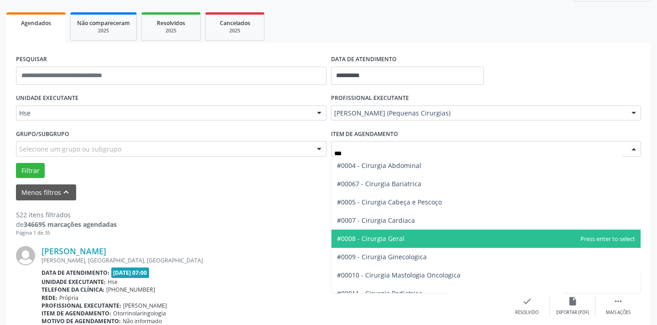
click at [410, 236] on span "#0008 - Cirurgia Geral" at bounding box center [487, 238] width 310 height 18
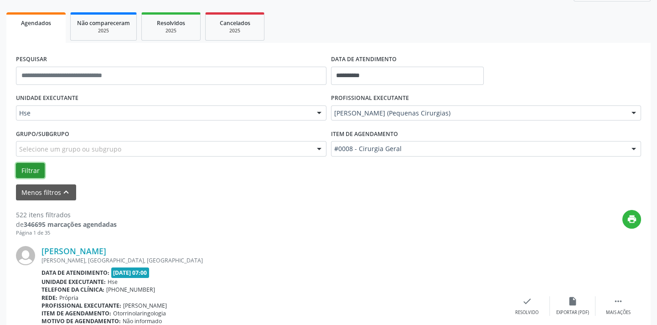
click at [28, 168] on button "Filtrar" at bounding box center [30, 171] width 29 height 16
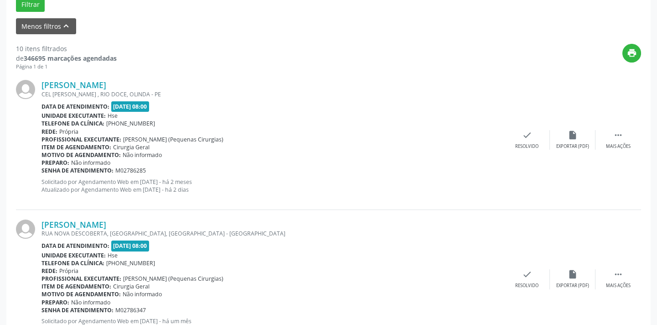
scroll to position [1442, 0]
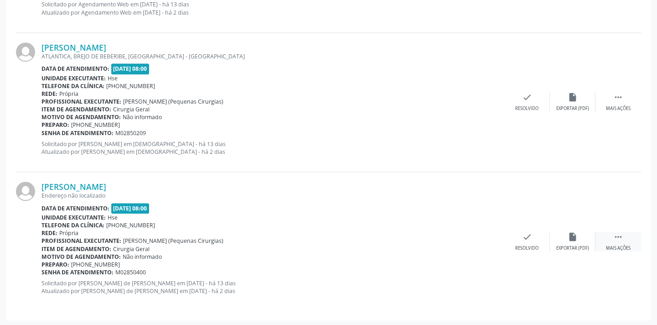
click at [615, 232] on icon "" at bounding box center [619, 237] width 10 height 10
click at [583, 237] on div "alarm_off Não compareceu" at bounding box center [573, 242] width 46 height 20
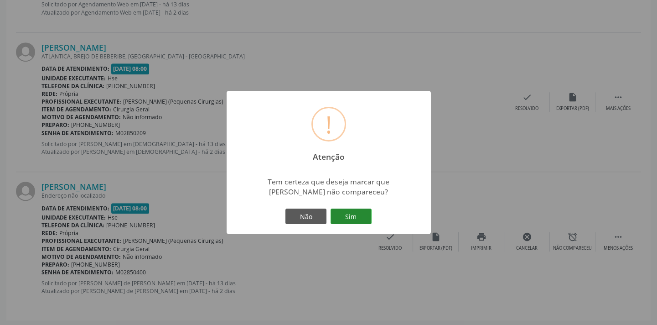
click at [350, 216] on button "Sim" at bounding box center [351, 216] width 41 height 16
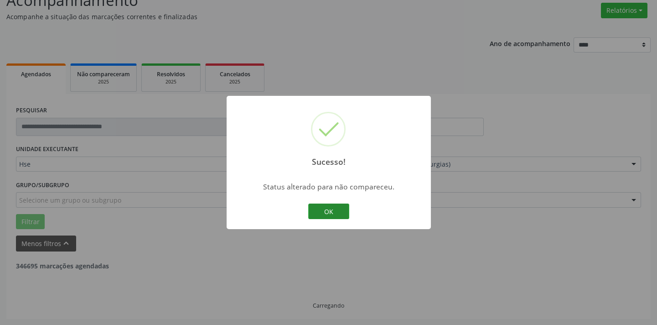
scroll to position [1304, 0]
click at [334, 212] on button "OK" at bounding box center [328, 211] width 41 height 16
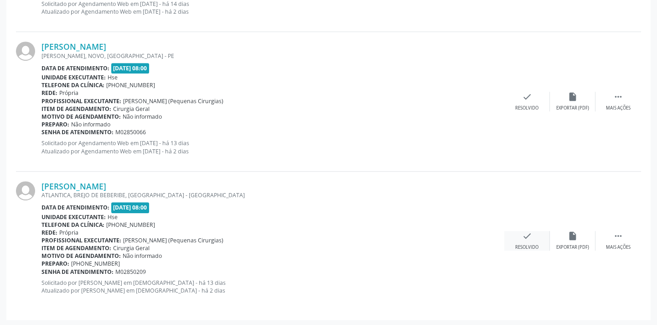
click at [541, 237] on div "check Resolvido" at bounding box center [528, 241] width 46 height 20
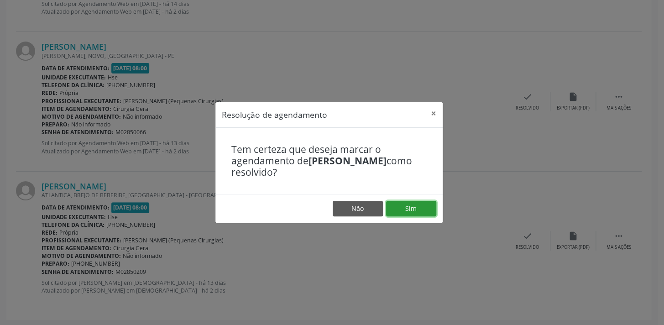
click at [413, 209] on button "Sim" at bounding box center [411, 209] width 50 height 16
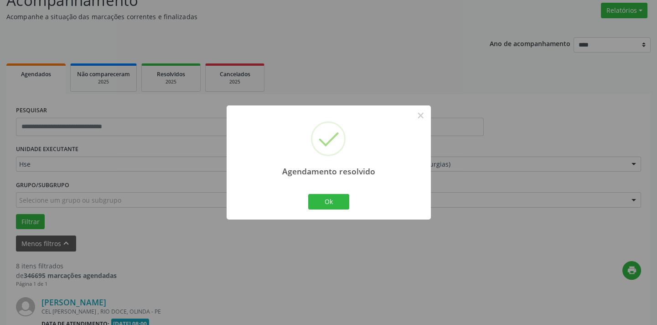
scroll to position [1164, 0]
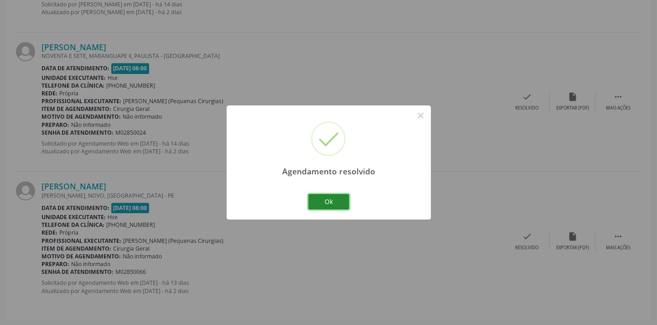
click at [332, 200] on button "Ok" at bounding box center [328, 202] width 41 height 16
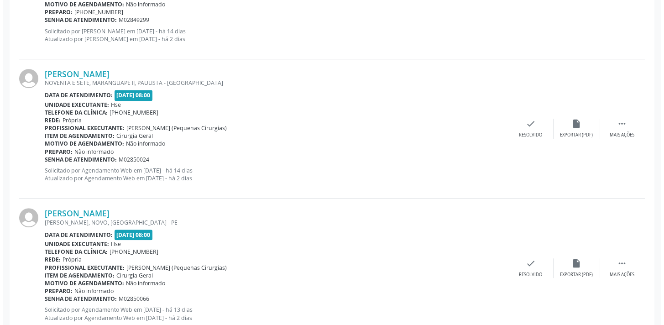
scroll to position [1123, 0]
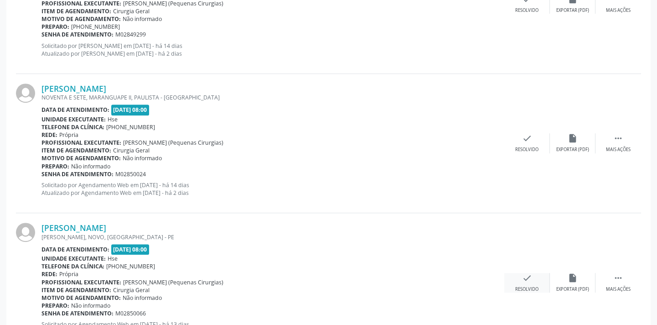
click at [525, 274] on icon "check" at bounding box center [527, 278] width 10 height 10
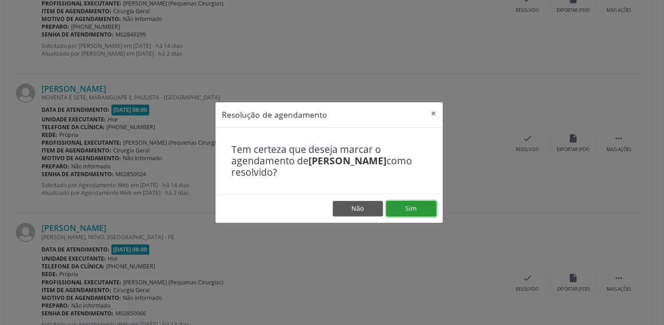
click at [391, 204] on button "Sim" at bounding box center [411, 209] width 50 height 16
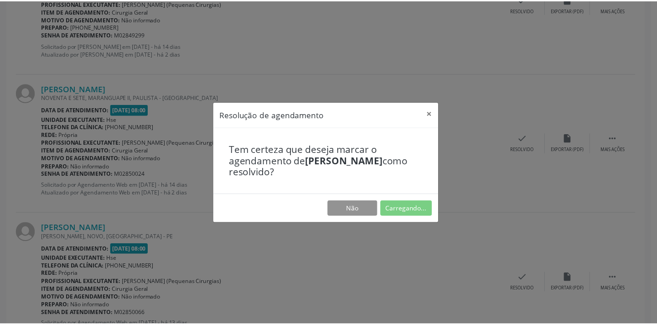
scroll to position [63, 0]
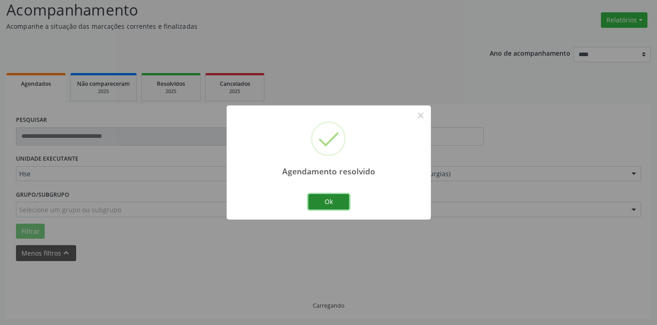
click at [334, 200] on button "Ok" at bounding box center [328, 202] width 41 height 16
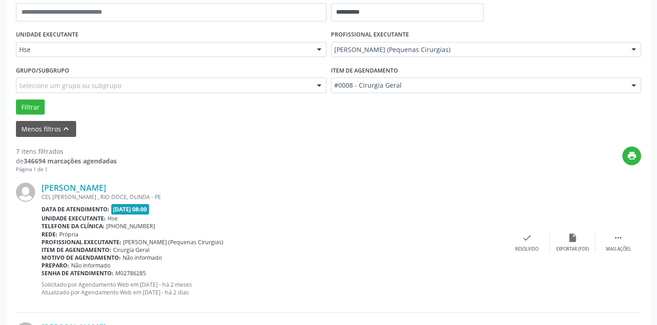
scroll to position [1025, 0]
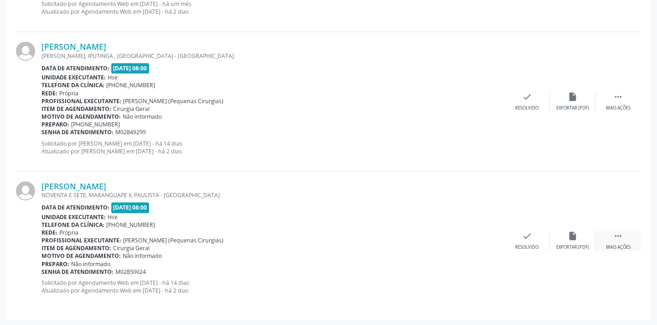
click at [616, 235] on icon "" at bounding box center [619, 236] width 10 height 10
click at [564, 241] on div "alarm_off Não compareceu" at bounding box center [573, 241] width 46 height 20
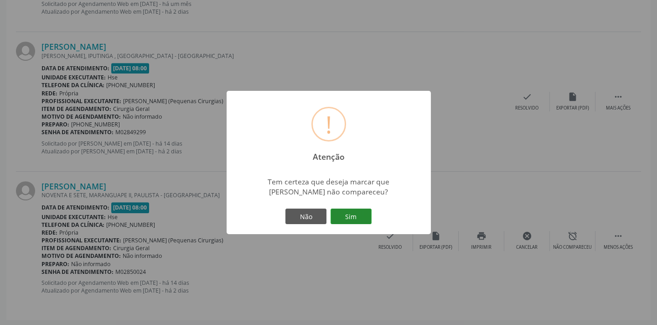
click at [360, 214] on button "Sim" at bounding box center [351, 216] width 41 height 16
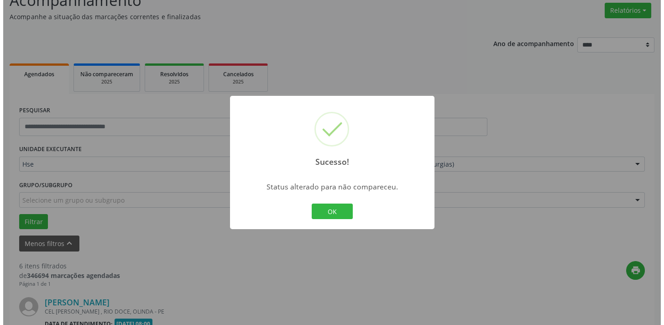
scroll to position [886, 0]
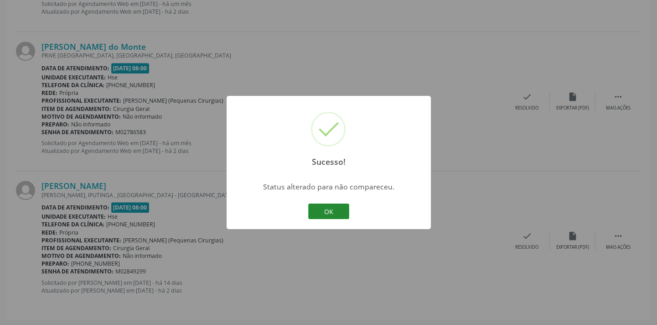
click at [337, 214] on button "OK" at bounding box center [328, 211] width 41 height 16
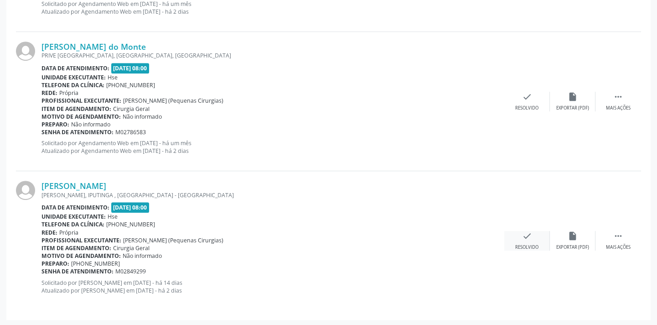
click at [535, 244] on div "Resolvido" at bounding box center [527, 247] width 23 height 6
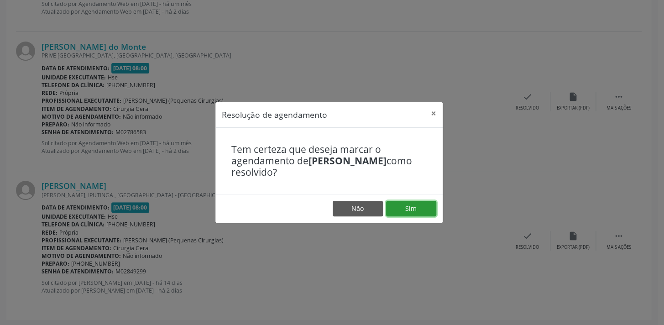
click at [414, 208] on button "Sim" at bounding box center [411, 209] width 50 height 16
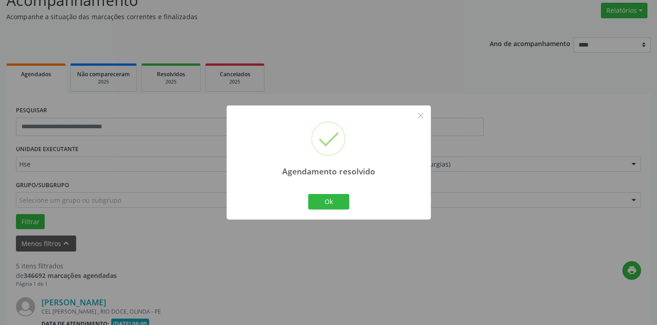
scroll to position [747, 0]
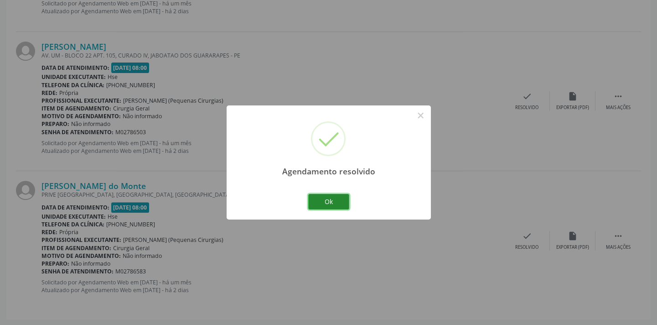
click at [338, 199] on button "Ok" at bounding box center [328, 202] width 41 height 16
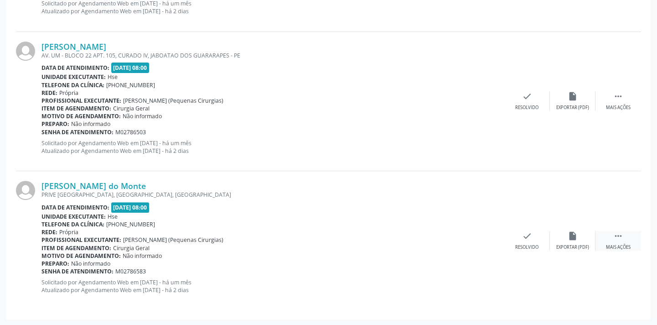
click at [614, 231] on icon "" at bounding box center [619, 236] width 10 height 10
click at [575, 235] on icon "alarm_off" at bounding box center [573, 236] width 10 height 10
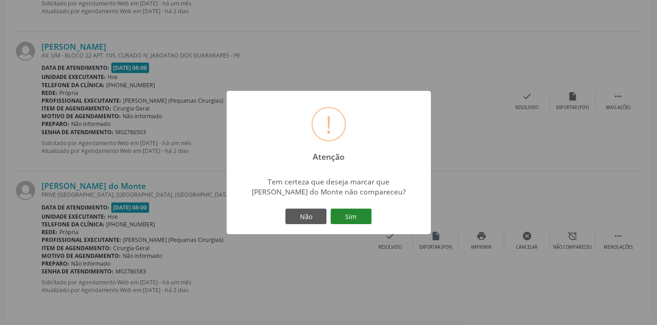
click at [355, 214] on button "Sim" at bounding box center [351, 216] width 41 height 16
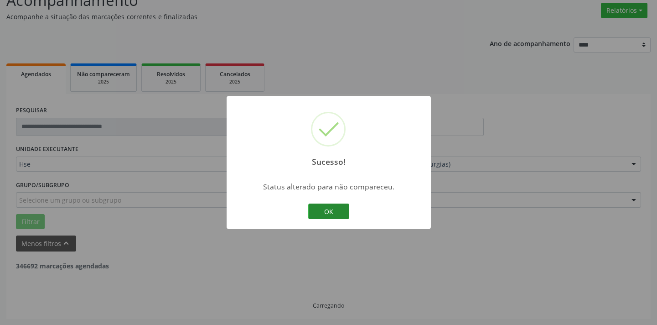
click at [324, 213] on button "OK" at bounding box center [328, 211] width 41 height 16
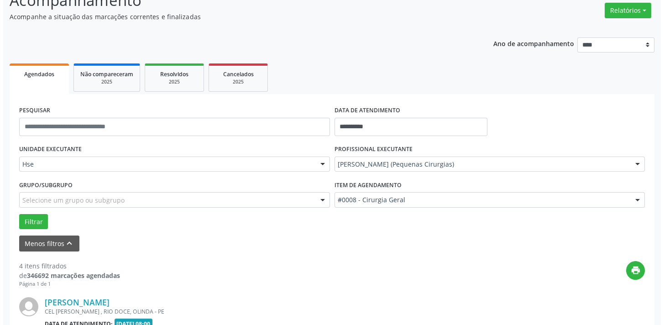
scroll to position [607, 0]
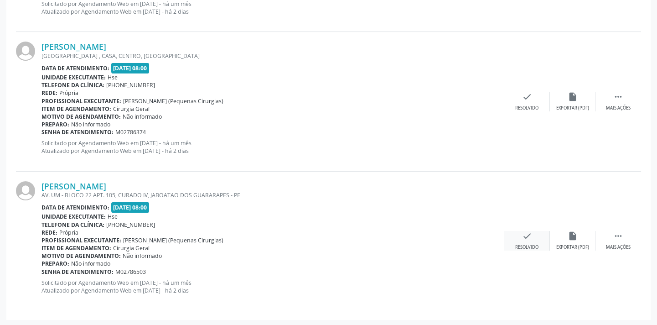
click at [543, 240] on div "check Resolvido" at bounding box center [528, 241] width 46 height 20
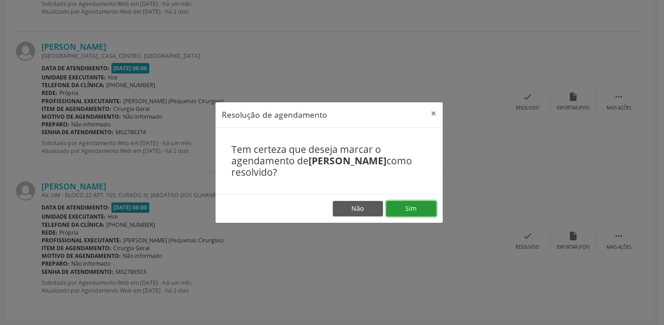
click at [412, 208] on button "Sim" at bounding box center [411, 209] width 50 height 16
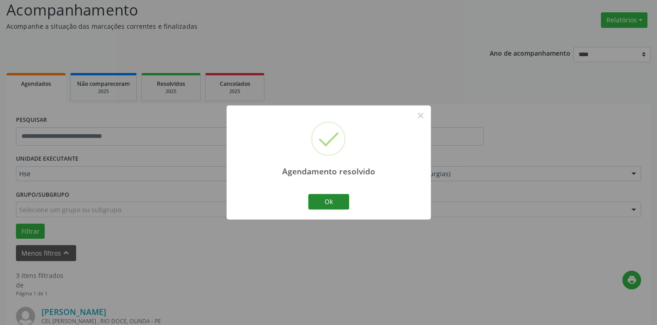
scroll to position [469, 0]
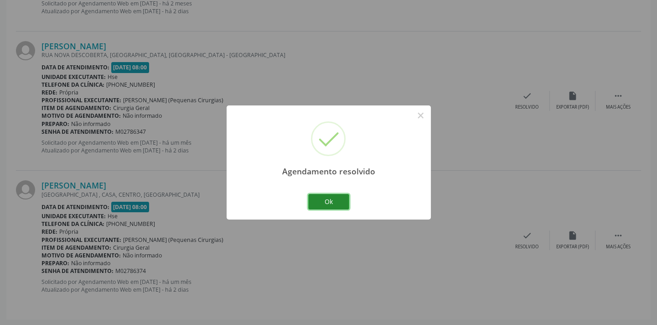
click at [342, 203] on button "Ok" at bounding box center [328, 202] width 41 height 16
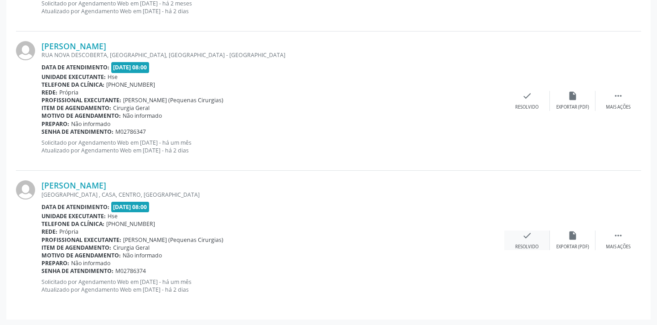
click at [518, 234] on div "check Resolvido" at bounding box center [528, 240] width 46 height 20
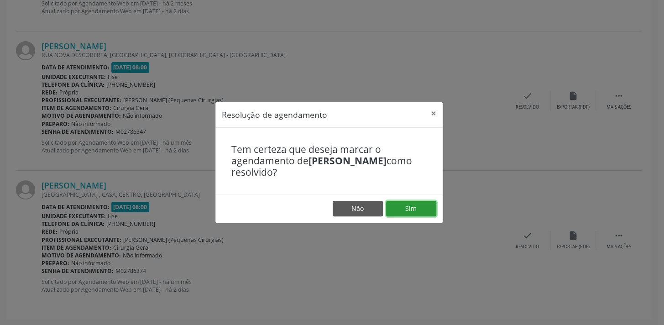
click at [401, 212] on button "Sim" at bounding box center [411, 209] width 50 height 16
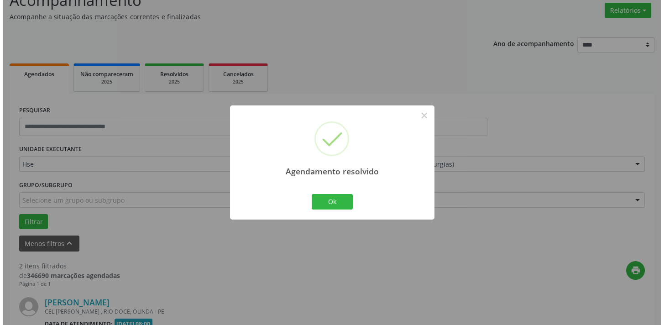
scroll to position [329, 0]
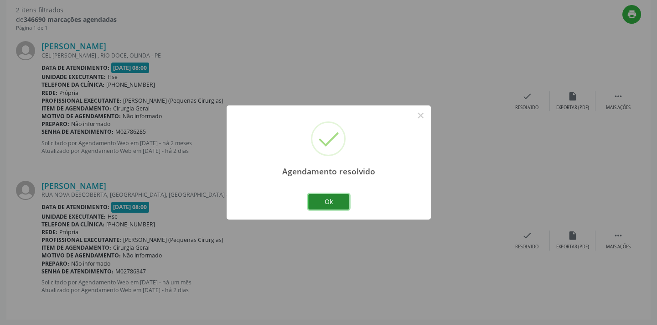
click at [338, 196] on button "Ok" at bounding box center [328, 202] width 41 height 16
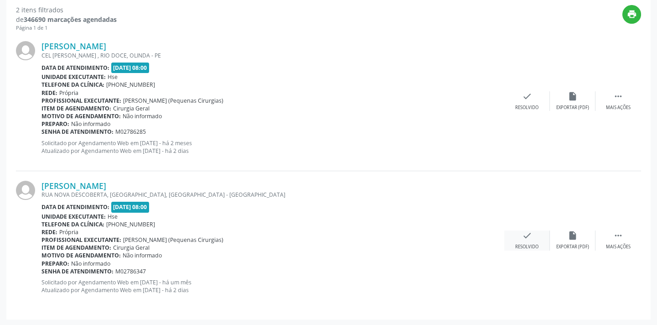
click at [521, 236] on div "check Resolvido" at bounding box center [528, 240] width 46 height 20
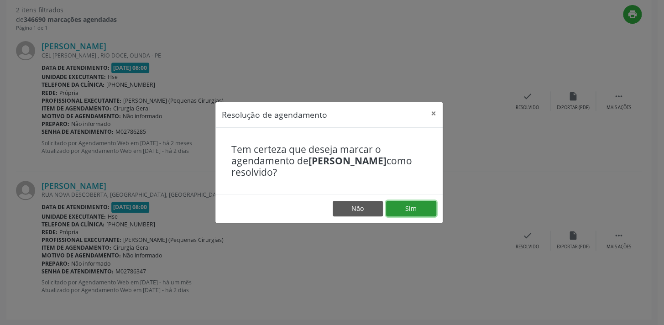
click at [428, 205] on button "Sim" at bounding box center [411, 209] width 50 height 16
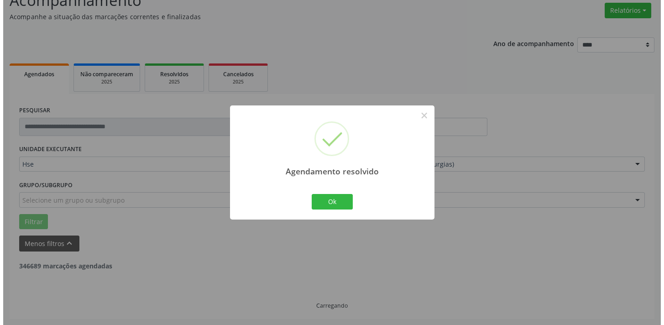
scroll to position [190, 0]
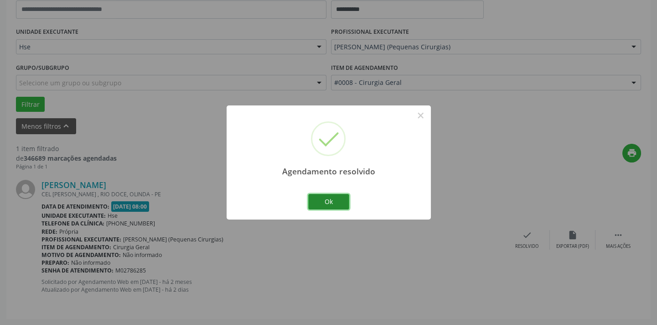
click at [348, 198] on button "Ok" at bounding box center [328, 202] width 41 height 16
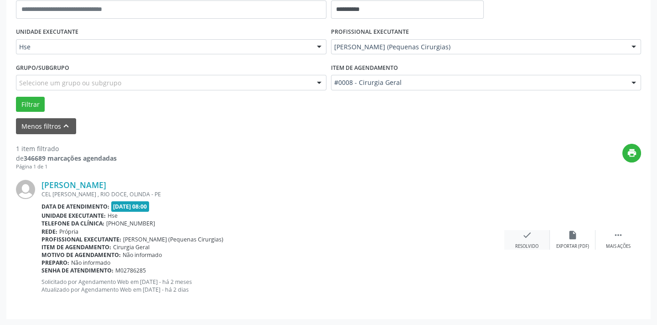
click at [534, 245] on div "Resolvido" at bounding box center [527, 246] width 23 height 6
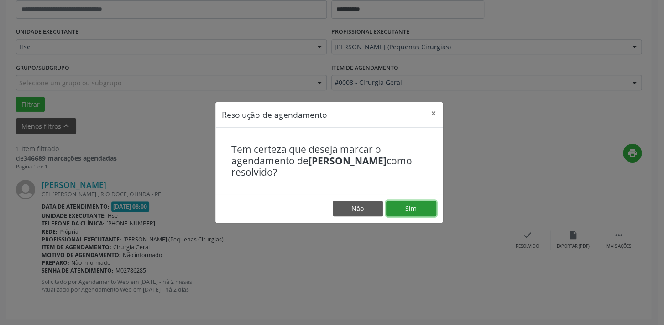
click at [423, 204] on button "Sim" at bounding box center [411, 209] width 50 height 16
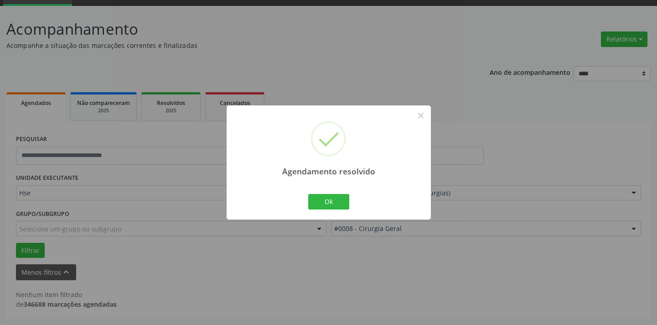
scroll to position [43, 0]
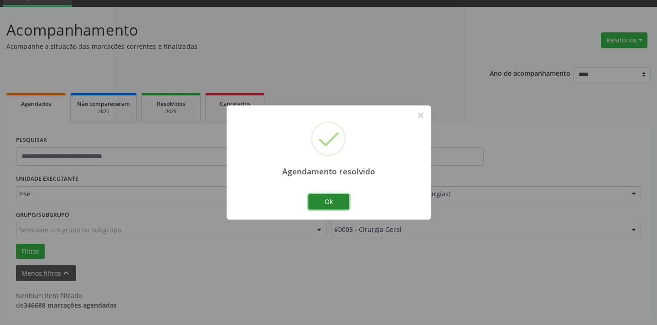
click at [313, 198] on button "Ok" at bounding box center [328, 202] width 41 height 16
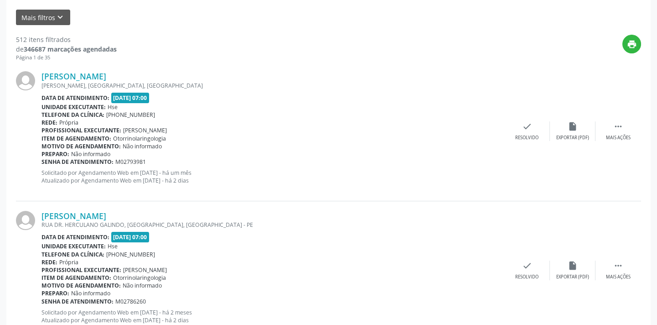
scroll to position [124, 0]
